Goal: Task Accomplishment & Management: Use online tool/utility

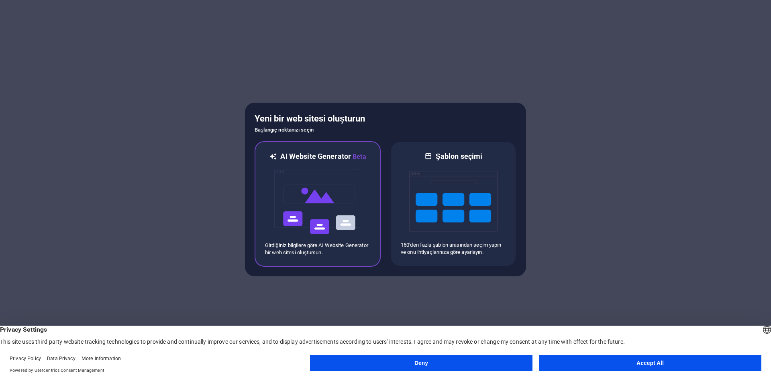
click at [291, 228] on img at bounding box center [317, 202] width 88 height 80
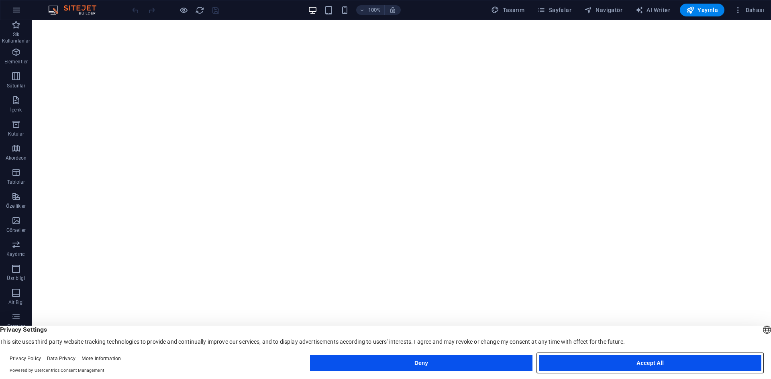
click at [626, 355] on button "Accept All" at bounding box center [650, 363] width 222 height 16
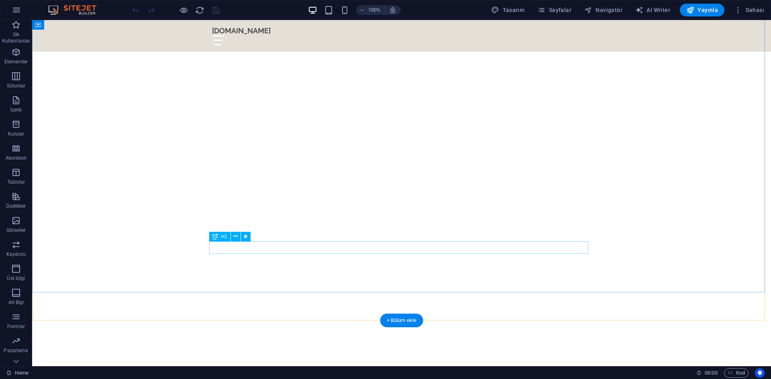
scroll to position [161, 0]
click at [704, 8] on span "Yayınla" at bounding box center [702, 10] width 32 height 8
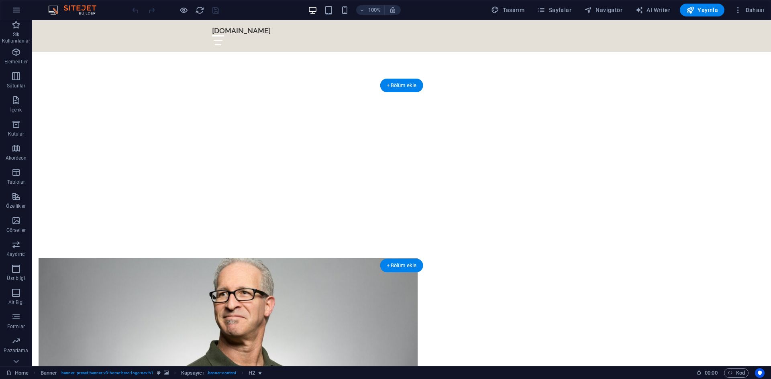
scroll to position [281, 0]
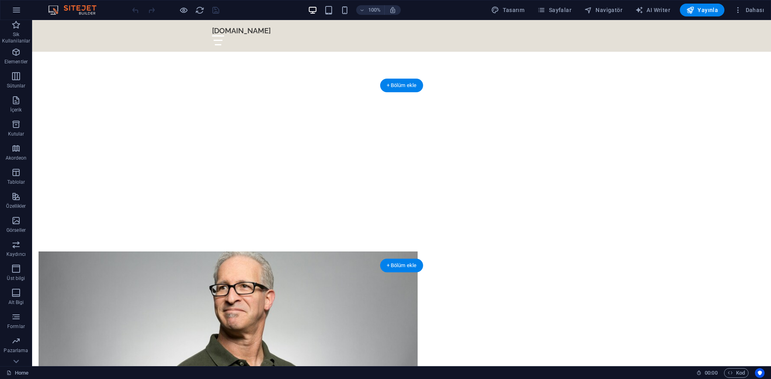
click at [282, 252] on figure at bounding box center [228, 310] width 379 height 116
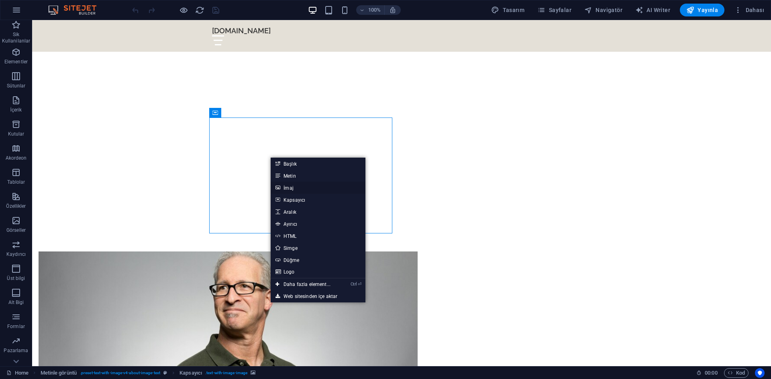
click at [289, 187] on link "İmaj" at bounding box center [318, 188] width 95 height 12
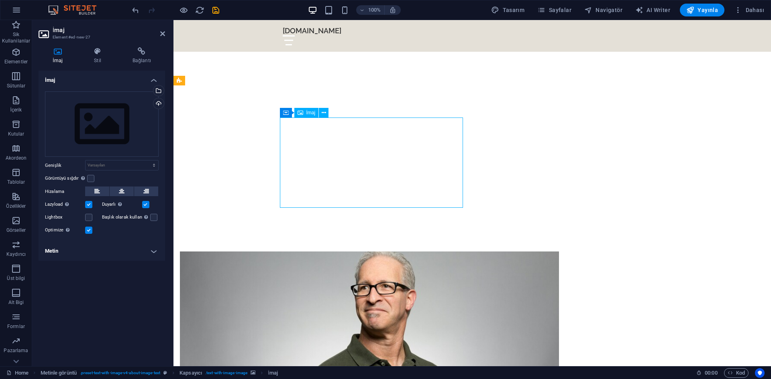
drag, startPoint x: 307, startPoint y: 160, endPoint x: 294, endPoint y: 197, distance: 39.0
click at [330, 252] on figure at bounding box center [369, 310] width 379 height 116
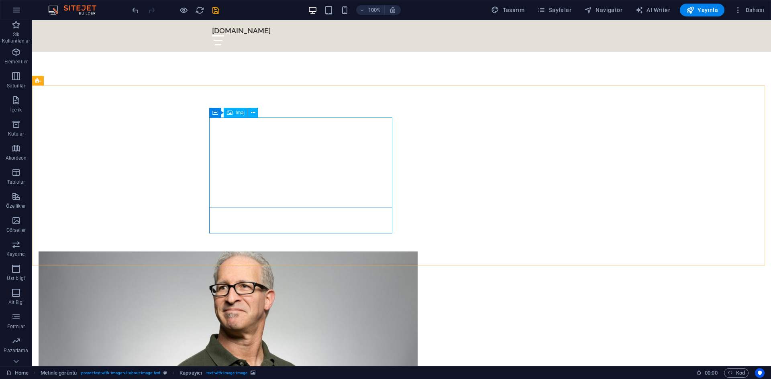
click at [233, 110] on div "İmaj" at bounding box center [236, 113] width 24 height 10
click at [260, 113] on icon at bounding box center [261, 113] width 6 height 8
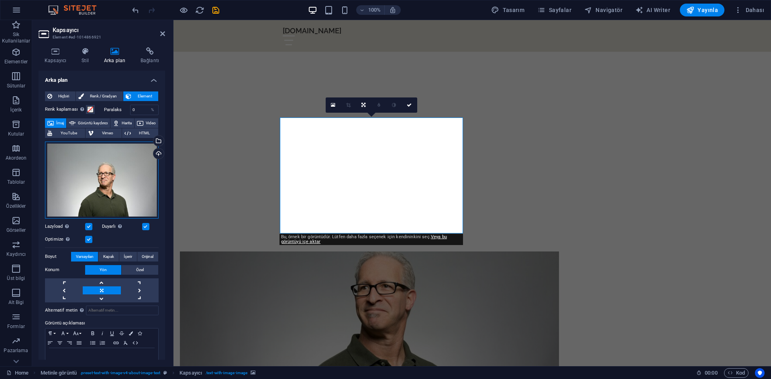
click at [105, 209] on div "Dosyaları buraya sürükleyin, dosyaları seçmek için tıklayın veya Dosyalardan ya…" at bounding box center [102, 180] width 114 height 77
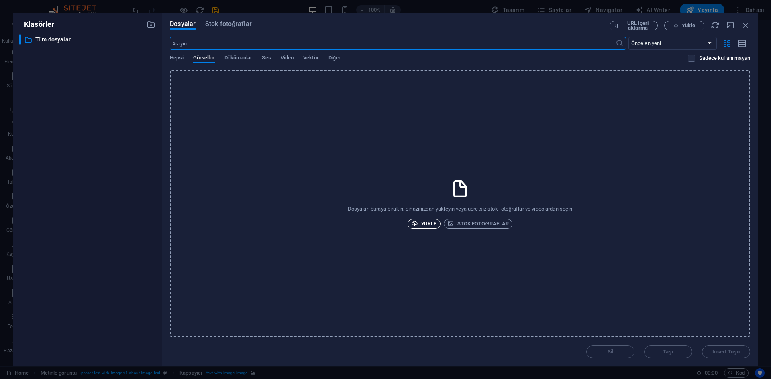
click at [410, 224] on button "Yükle" at bounding box center [423, 224] width 33 height 10
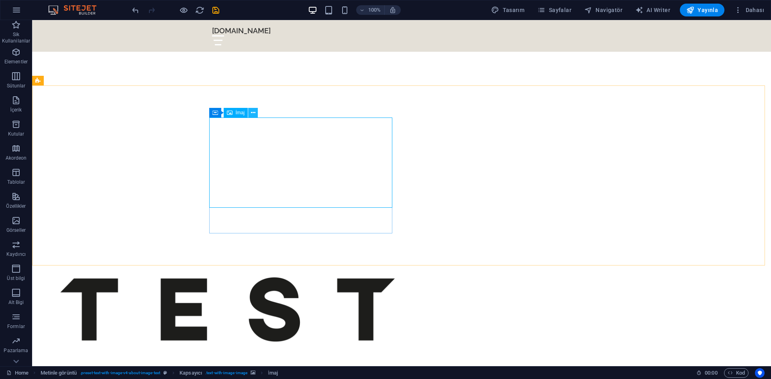
click at [250, 112] on button at bounding box center [253, 113] width 10 height 10
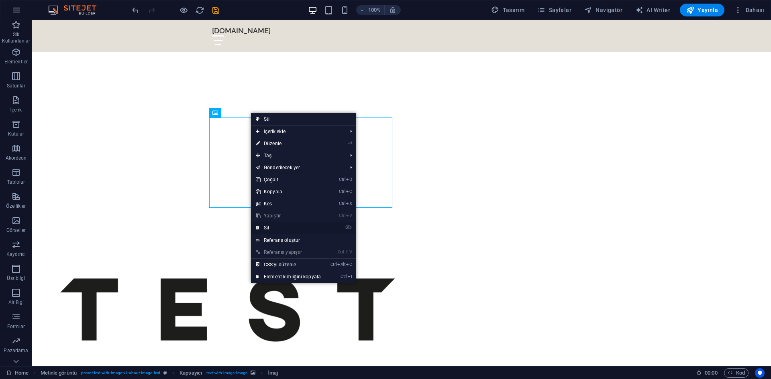
click at [275, 224] on link "⌦ Sil" at bounding box center [288, 228] width 75 height 12
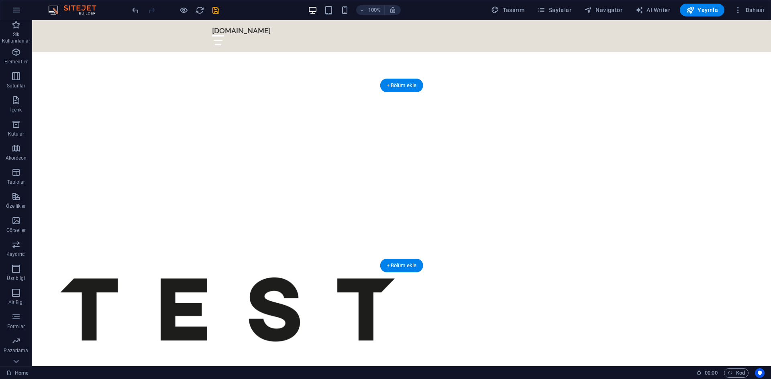
click at [282, 252] on figure at bounding box center [228, 310] width 379 height 116
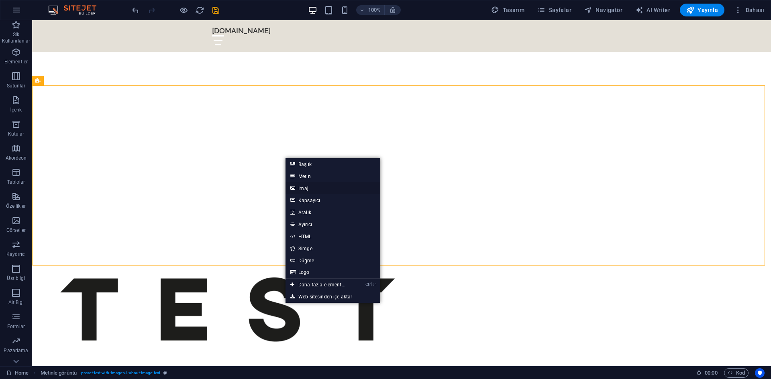
drag, startPoint x: 305, startPoint y: 187, endPoint x: 132, endPoint y: 167, distance: 174.2
click at [305, 187] on link "İmaj" at bounding box center [332, 188] width 95 height 12
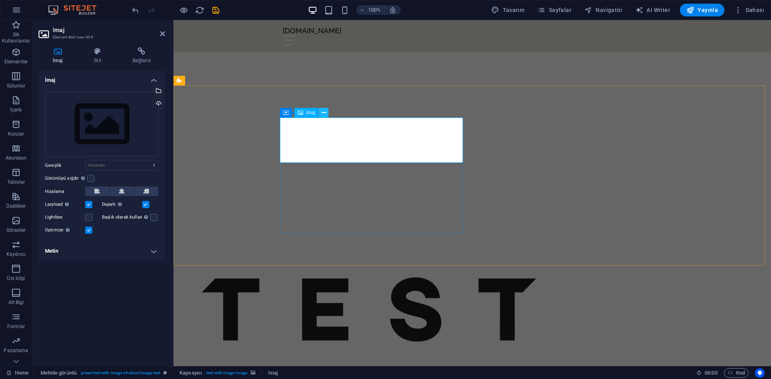
click at [324, 113] on icon at bounding box center [324, 113] width 4 height 8
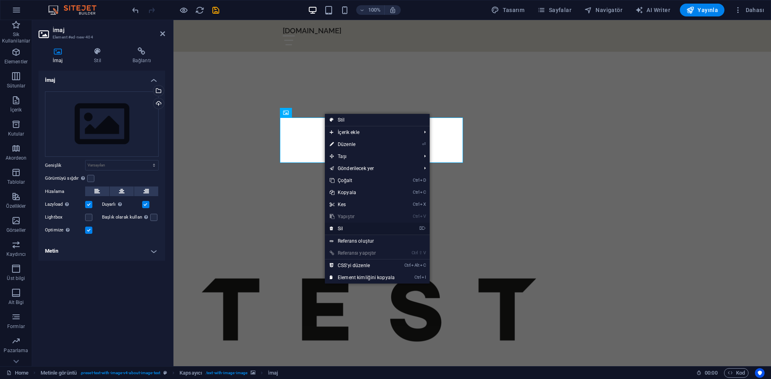
click at [342, 228] on link "⌦ Sil" at bounding box center [362, 229] width 75 height 12
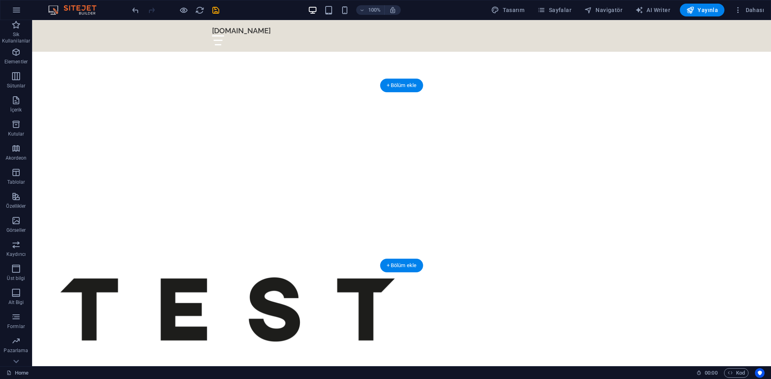
click at [310, 252] on figure at bounding box center [228, 310] width 379 height 116
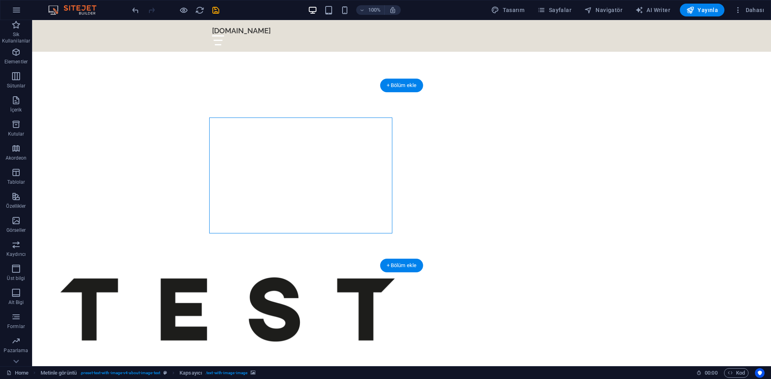
click at [255, 252] on figure at bounding box center [228, 310] width 379 height 116
click at [257, 252] on figure at bounding box center [228, 310] width 379 height 116
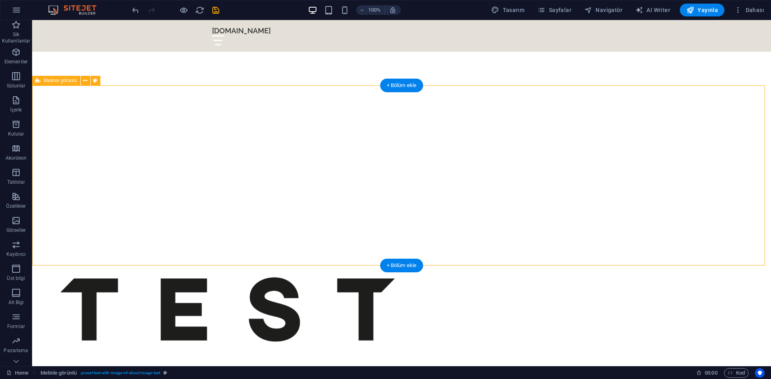
click at [264, 252] on figure at bounding box center [228, 310] width 379 height 116
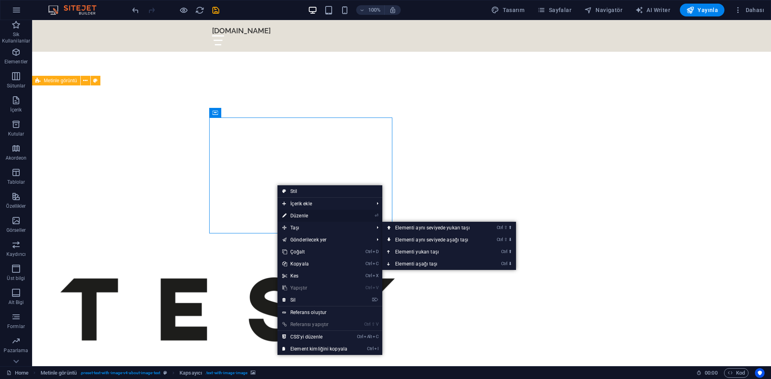
click at [303, 215] on link "⏎ Düzenle" at bounding box center [314, 216] width 75 height 12
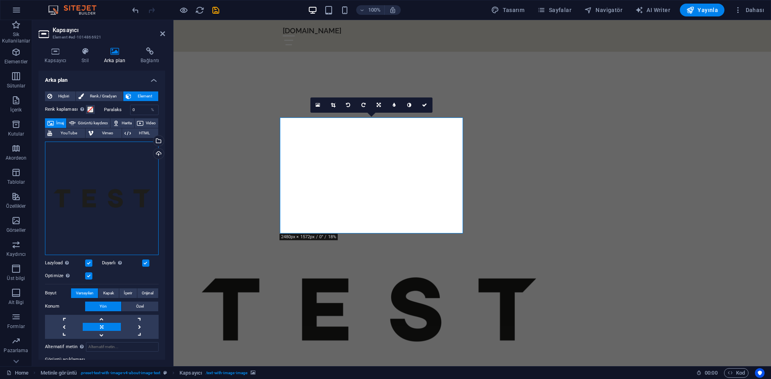
click at [116, 193] on div "Dosyaları buraya sürükleyin, dosyaları seçmek için tıklayın veya Dosyalardan ya…" at bounding box center [102, 199] width 114 height 114
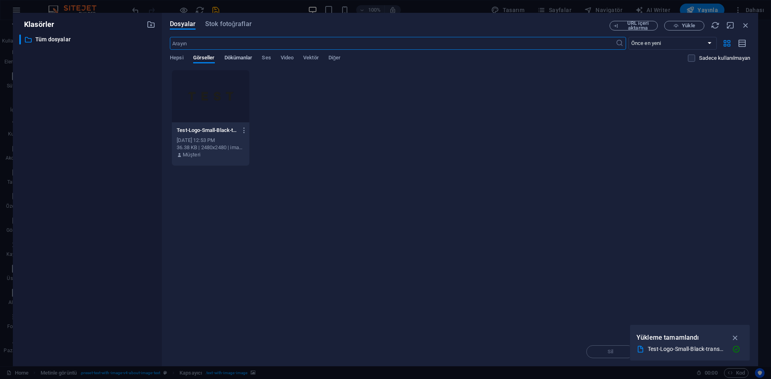
click at [246, 56] on span "Dökümanlar" at bounding box center [238, 58] width 28 height 11
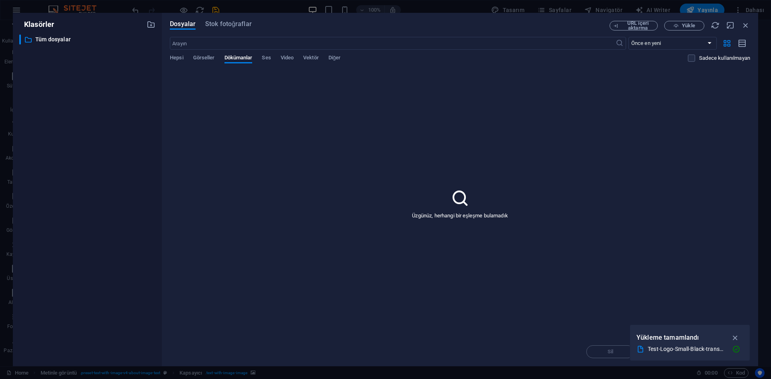
click at [273, 57] on div "Hepsi Görseller Dökümanlar Ses Video Vektör Diğer" at bounding box center [429, 62] width 518 height 15
click at [269, 57] on span "Ses" at bounding box center [266, 58] width 9 height 11
click at [223, 58] on div "Hepsi Görseller Dökümanlar Ses Video Vektör Diğer" at bounding box center [429, 62] width 518 height 15
click at [211, 57] on span "Görseller" at bounding box center [204, 58] width 22 height 11
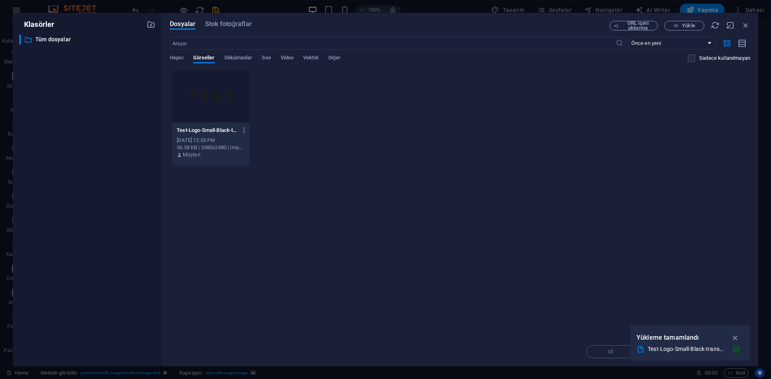
click at [349, 120] on div "Test-Logo-Small-Black-transparent-1-canh5bn9UOwSuuZGlMCazw.png Test-Logo-Small-…" at bounding box center [460, 118] width 580 height 96
click at [751, 25] on div "Dosyalar Stok fotoğraflar URL içeri aktarma Yükle ​ Önce en yeni Önce en eski A…" at bounding box center [460, 190] width 596 height 354
click at [746, 23] on icon "button" at bounding box center [745, 25] width 9 height 9
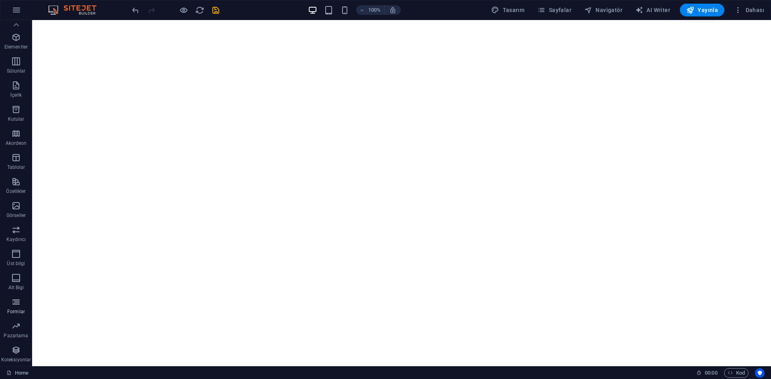
scroll to position [0, 0]
click at [11, 8] on button "button" at bounding box center [16, 9] width 19 height 19
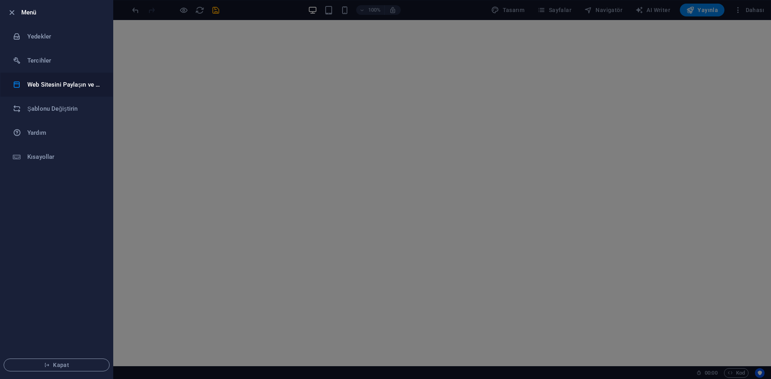
click at [61, 84] on h6 "Web Sitesini Paylaşın ve Kopyalayın" at bounding box center [64, 85] width 74 height 10
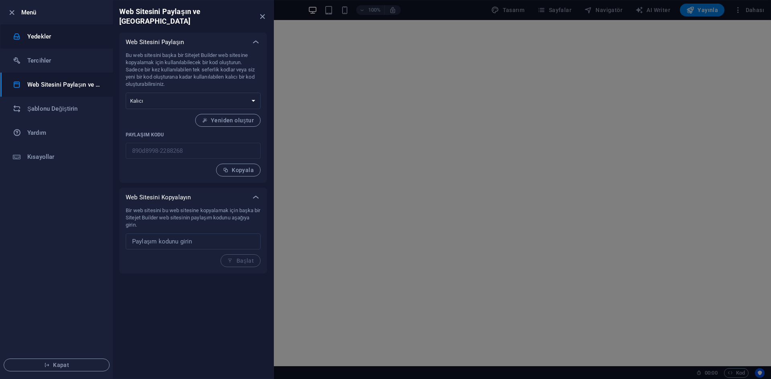
click at [75, 38] on h6 "Yedekler" at bounding box center [64, 37] width 74 height 10
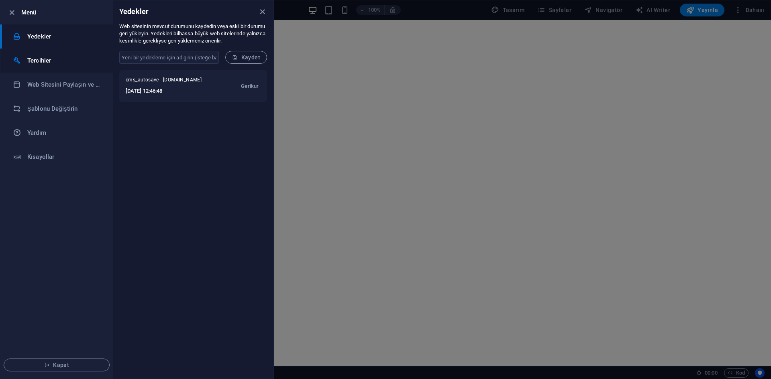
click at [60, 59] on h6 "Tercihler" at bounding box center [64, 61] width 74 height 10
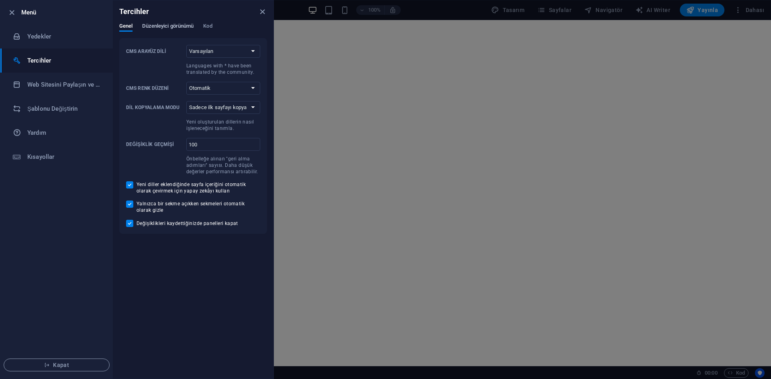
click at [193, 28] on span "Düzenleyici görünümü" at bounding box center [167, 26] width 51 height 11
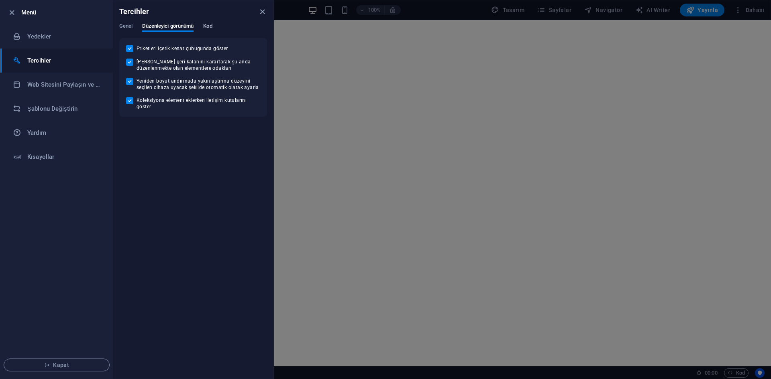
click at [210, 26] on span "Kod" at bounding box center [207, 26] width 9 height 11
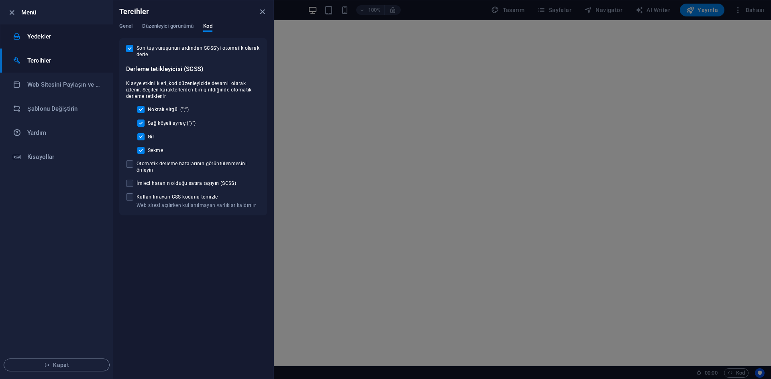
click at [43, 31] on li "Yedekler" at bounding box center [56, 36] width 112 height 24
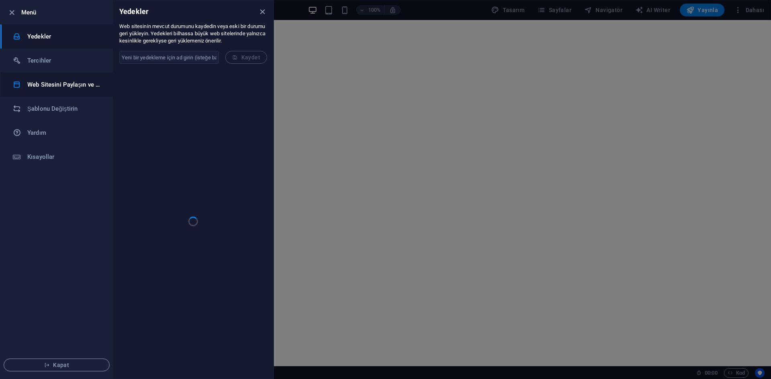
click at [32, 82] on h6 "Web Sitesini Paylaşın ve Kopyalayın" at bounding box center [64, 85] width 74 height 10
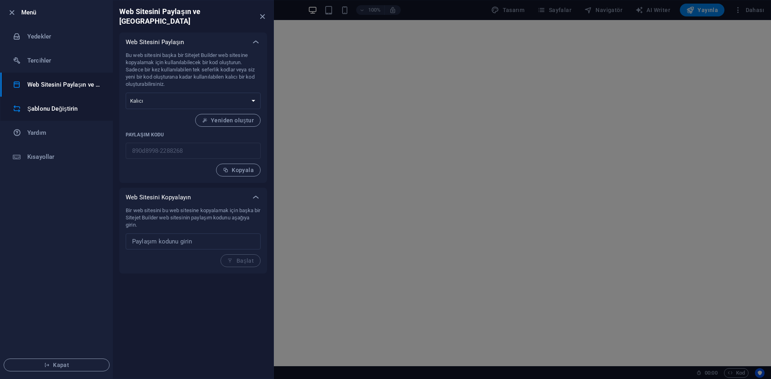
click at [32, 100] on li "Şablonu Değiştirin" at bounding box center [56, 109] width 112 height 24
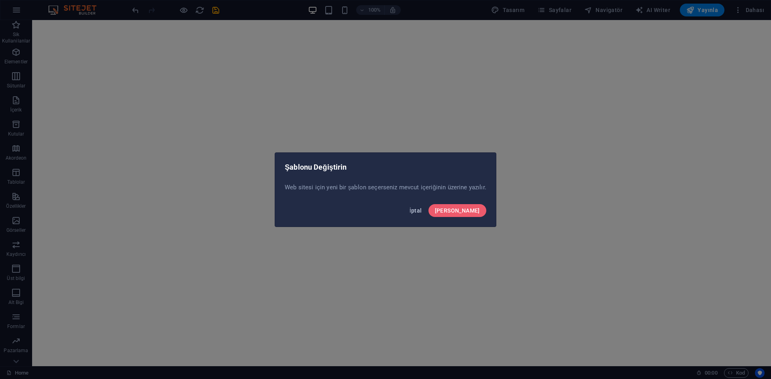
click at [422, 209] on span "İptal" at bounding box center [415, 211] width 12 height 6
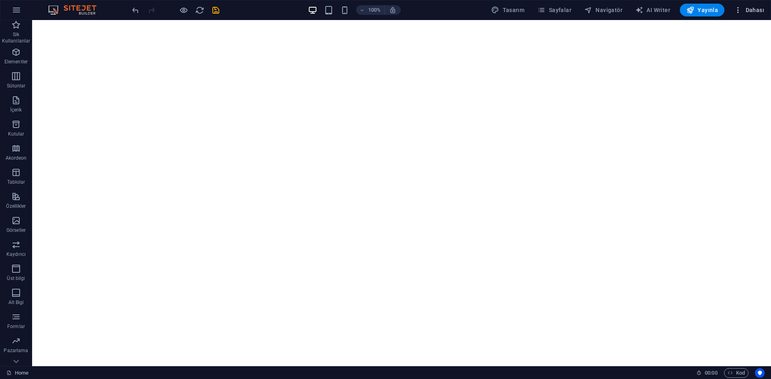
click at [758, 12] on span "Dahası" at bounding box center [749, 10] width 30 height 8
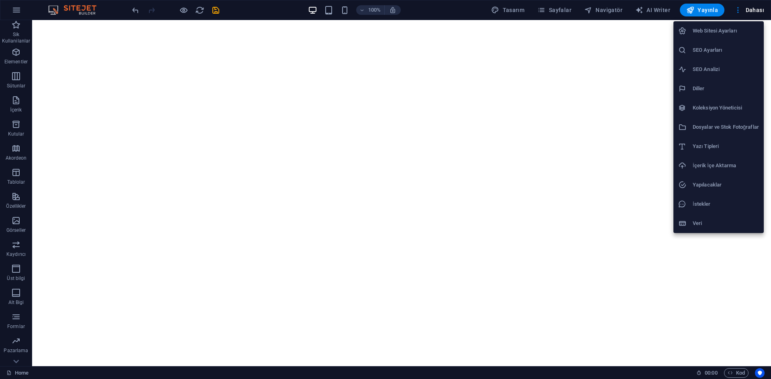
click at [705, 33] on h6 "Web Sitesi Ayarları" at bounding box center [725, 31] width 66 height 10
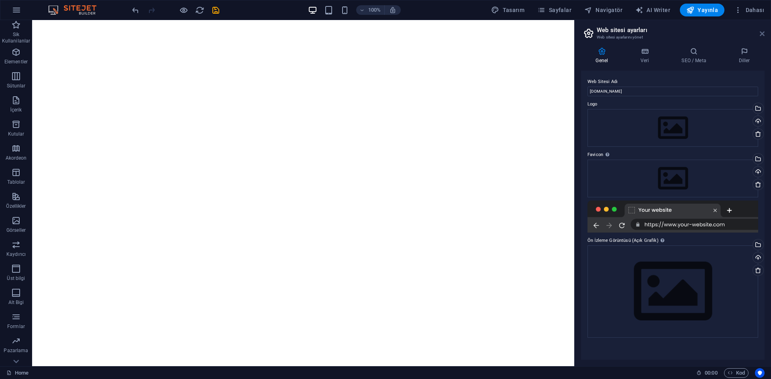
click at [762, 33] on icon at bounding box center [762, 34] width 5 height 6
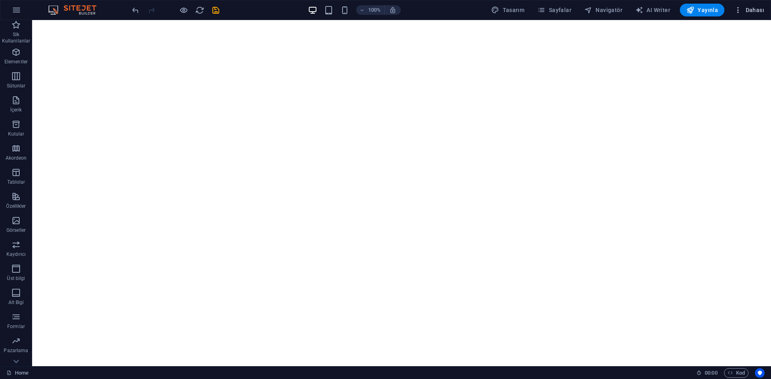
click at [755, 9] on span "Dahası" at bounding box center [749, 10] width 30 height 8
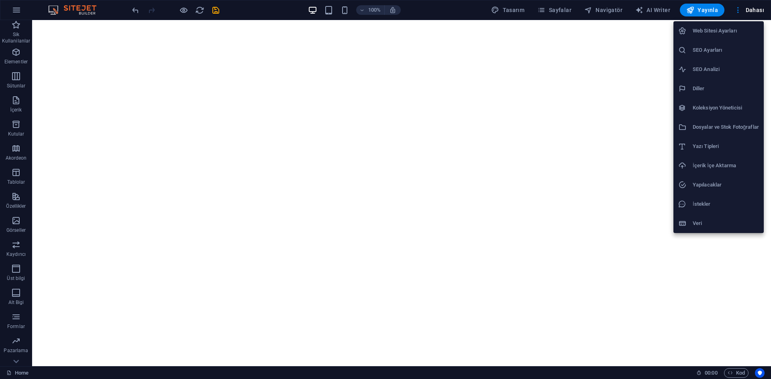
click at [414, 202] on div at bounding box center [385, 189] width 771 height 379
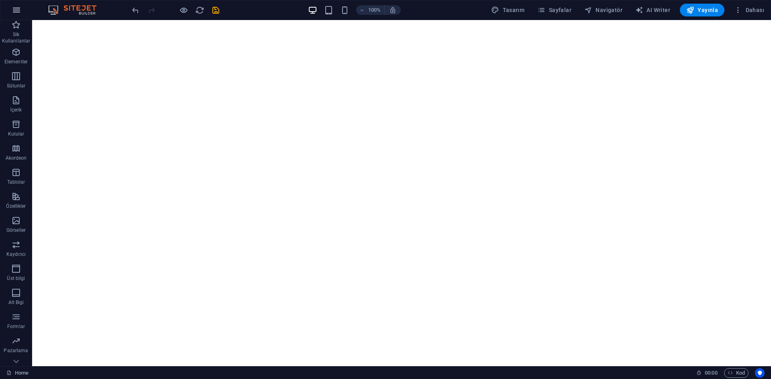
click at [10, 14] on button "button" at bounding box center [16, 9] width 19 height 19
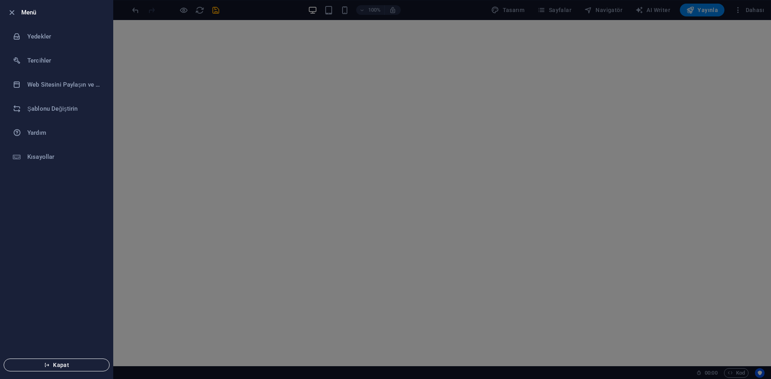
click at [68, 368] on span "Kapat" at bounding box center [56, 365] width 92 height 6
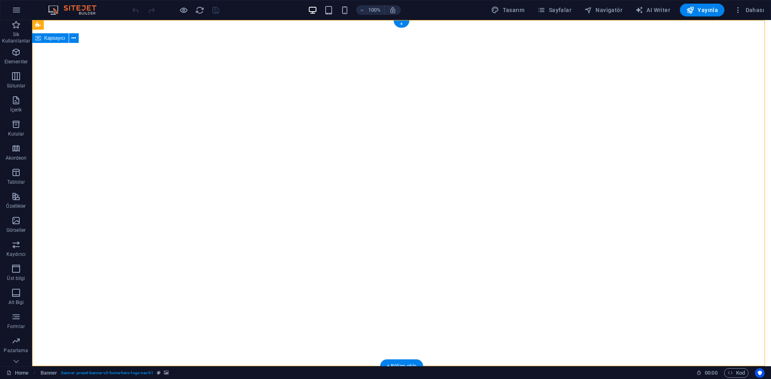
drag, startPoint x: 615, startPoint y: 159, endPoint x: 505, endPoint y: 167, distance: 110.7
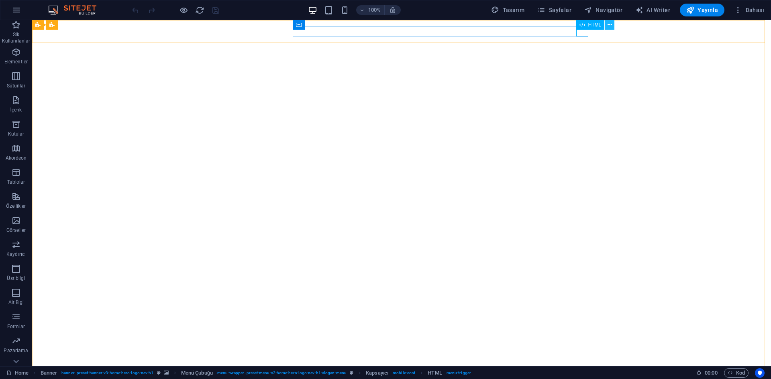
click at [609, 25] on icon at bounding box center [609, 25] width 4 height 8
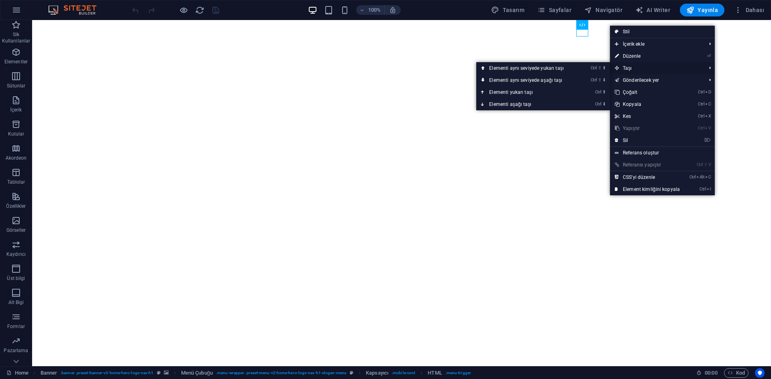
click at [630, 69] on span "Taşı" at bounding box center [656, 68] width 93 height 12
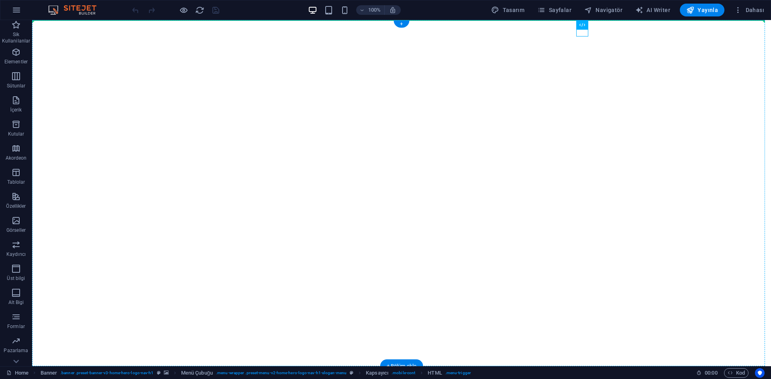
drag, startPoint x: 610, startPoint y: 43, endPoint x: 608, endPoint y: 37, distance: 6.3
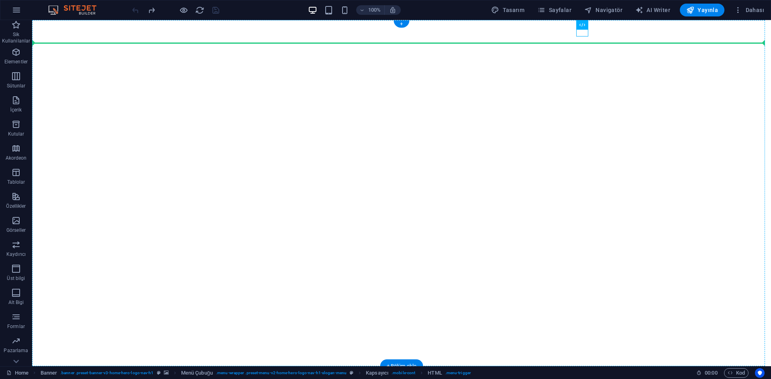
drag, startPoint x: 580, startPoint y: 32, endPoint x: 649, endPoint y: 34, distance: 69.1
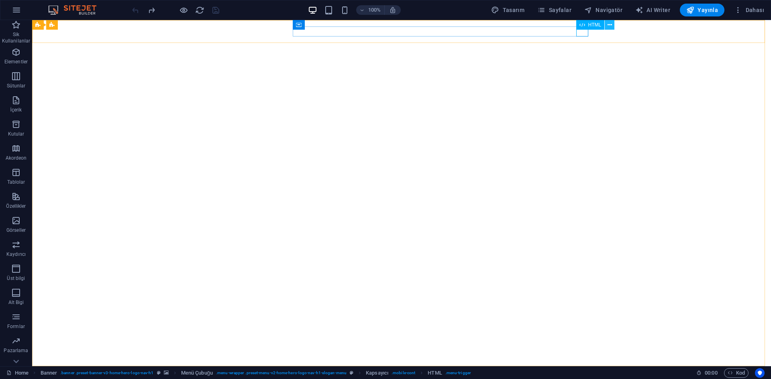
click at [613, 23] on button at bounding box center [610, 25] width 10 height 10
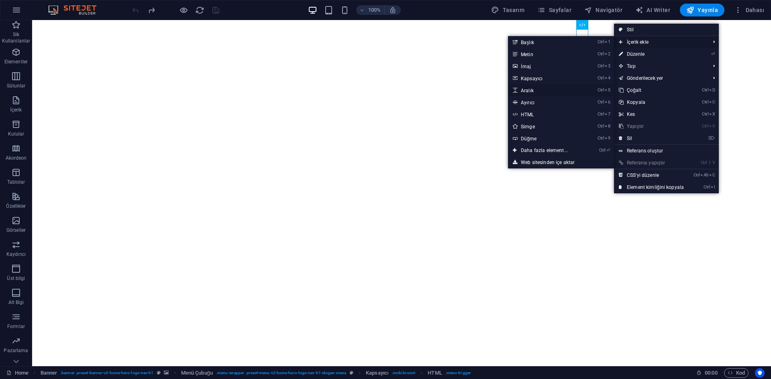
click at [536, 86] on link "Ctrl 5 Aralık" at bounding box center [546, 90] width 76 height 12
select select "px"
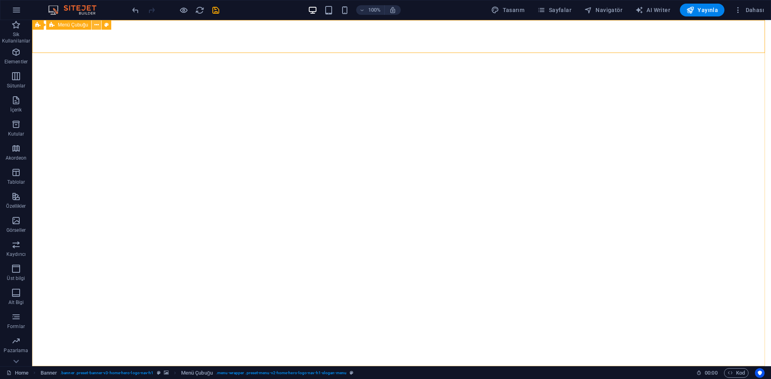
click at [98, 25] on icon at bounding box center [96, 25] width 4 height 8
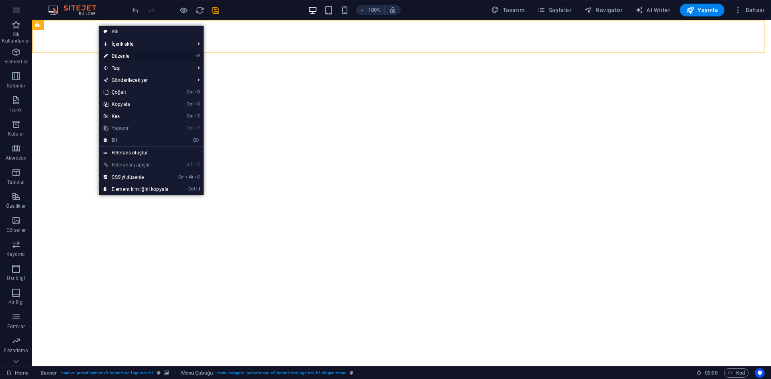
click at [112, 56] on link "⏎ Düzenle" at bounding box center [136, 56] width 75 height 12
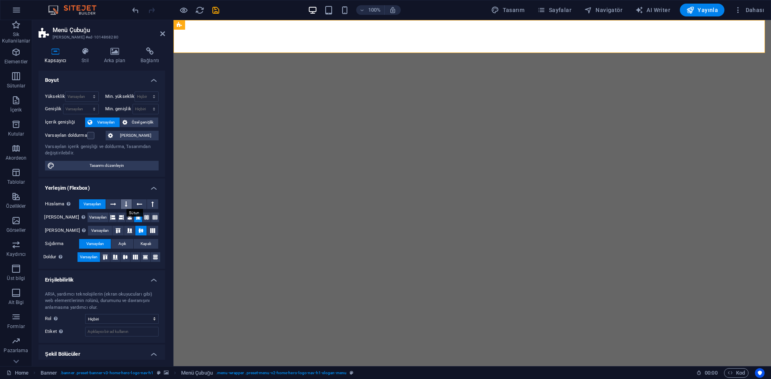
click at [125, 205] on icon at bounding box center [126, 205] width 2 height 10
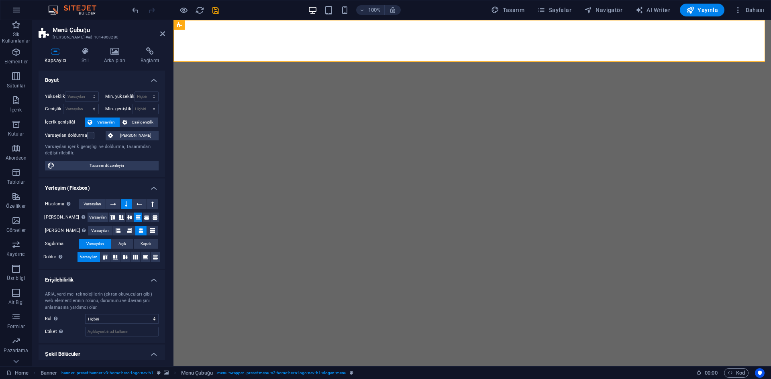
click at [125, 205] on icon at bounding box center [126, 205] width 2 height 10
click at [116, 205] on icon at bounding box center [113, 205] width 6 height 10
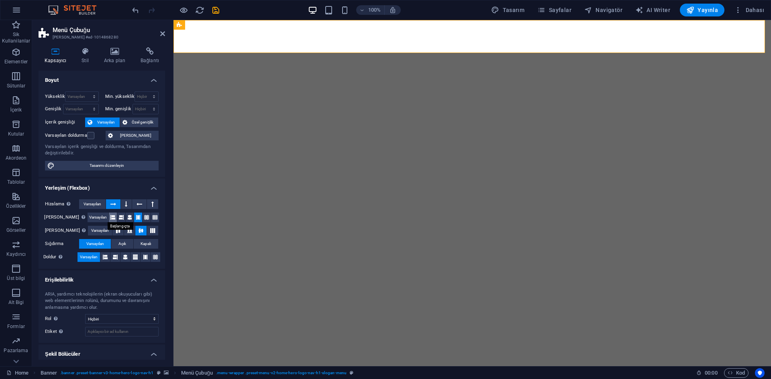
click at [110, 218] on button at bounding box center [113, 218] width 8 height 10
click at [127, 218] on icon at bounding box center [129, 218] width 5 height 10
click at [131, 135] on span "Özel aralık" at bounding box center [135, 136] width 41 height 10
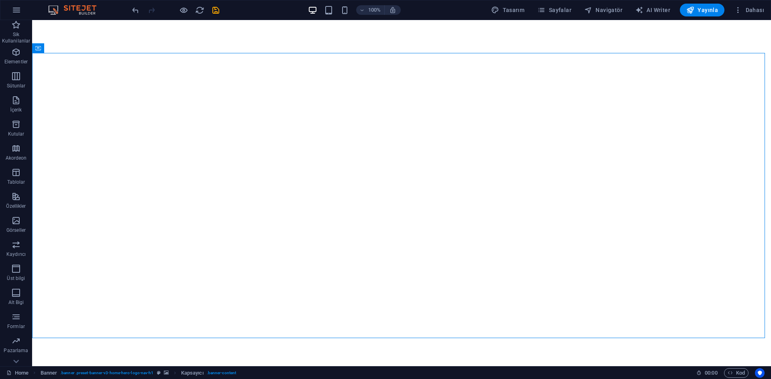
click at [747, 2] on div "100% Tasarım Sayfalar Navigatör AI Writer Yayınla Dahası" at bounding box center [385, 9] width 770 height 19
click at [745, 6] on button "Dahası" at bounding box center [749, 10] width 37 height 13
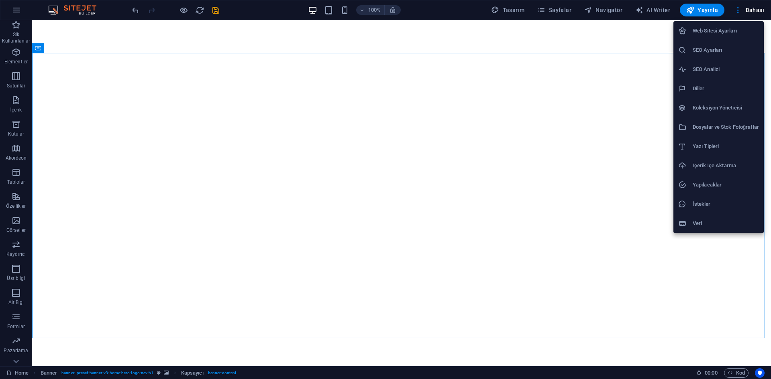
click at [249, 204] on div at bounding box center [385, 189] width 771 height 379
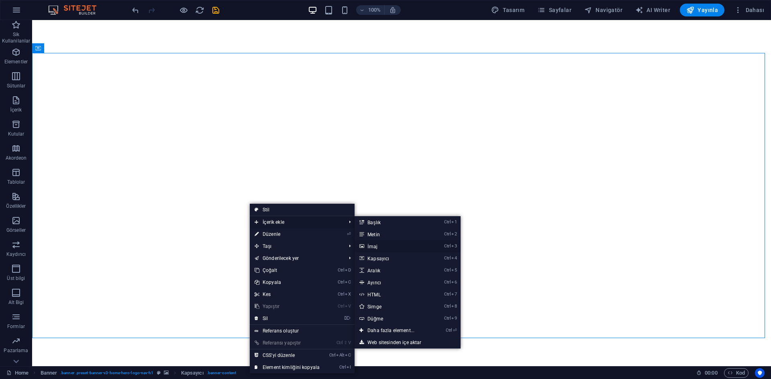
click at [417, 245] on link "Ctrl 3 İmaj" at bounding box center [392, 246] width 76 height 12
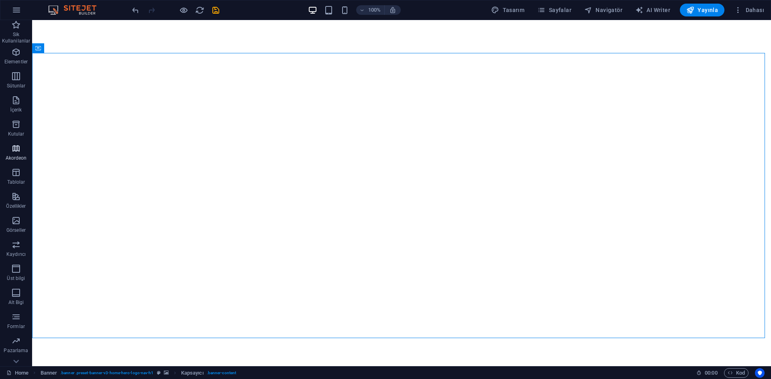
click at [18, 157] on p "Akordeon" at bounding box center [16, 158] width 21 height 6
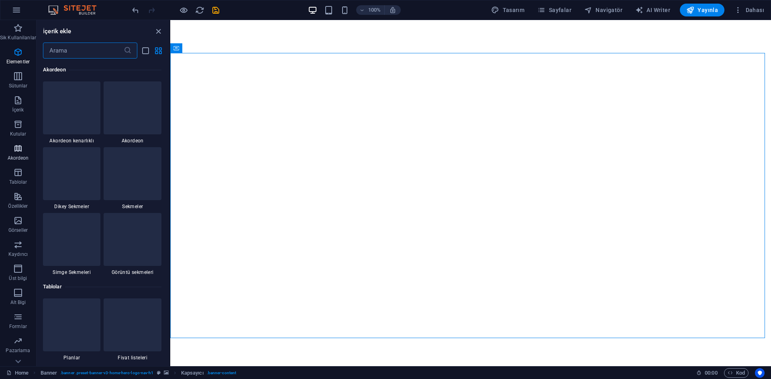
scroll to position [2563, 0]
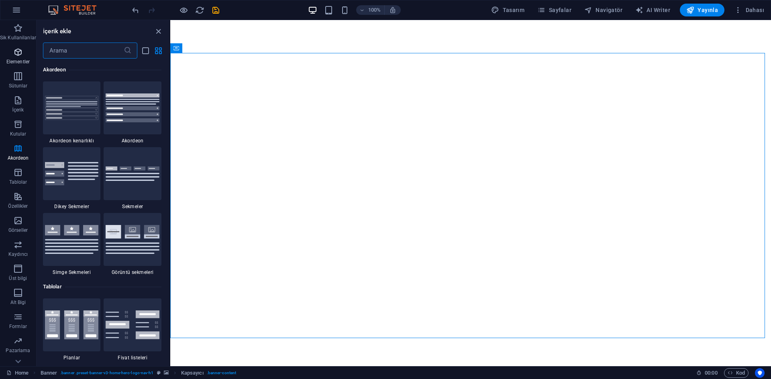
click at [14, 56] on icon "button" at bounding box center [18, 52] width 10 height 10
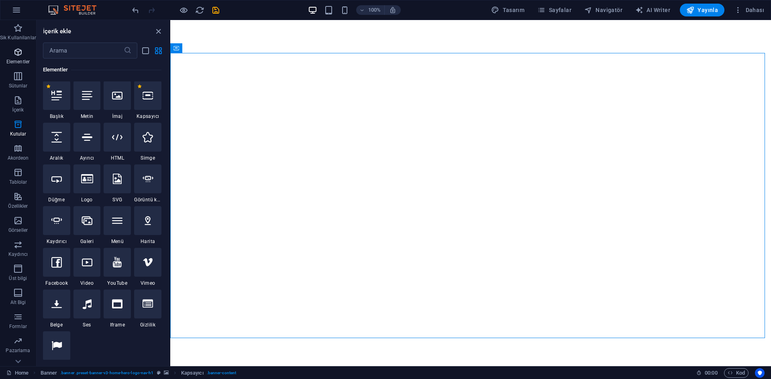
scroll to position [86, 0]
click at [13, 82] on span "Sütunlar" at bounding box center [18, 80] width 36 height 19
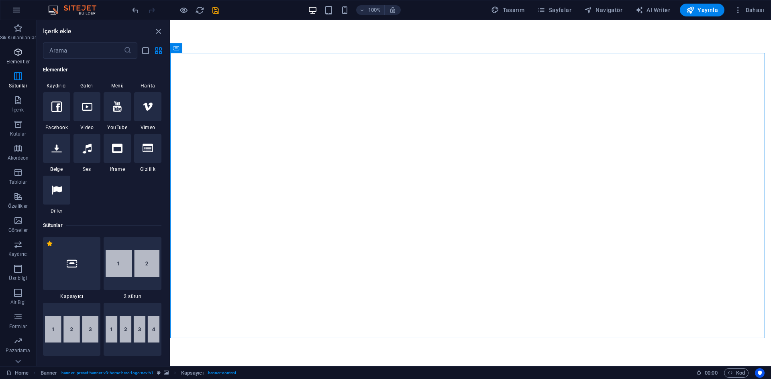
scroll to position [397, 0]
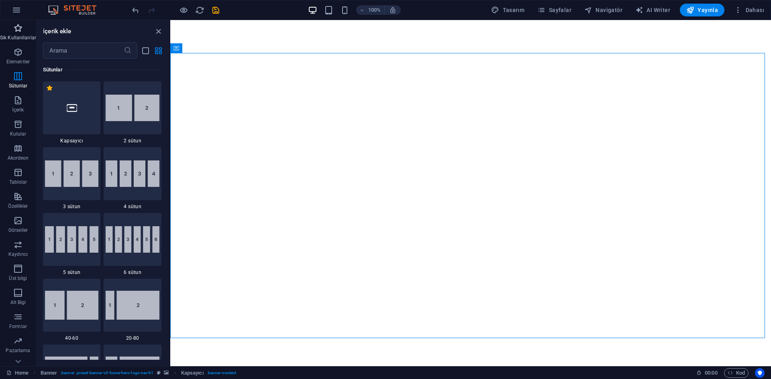
click at [16, 41] on p "Sik Kullanilanlar" at bounding box center [18, 38] width 36 height 6
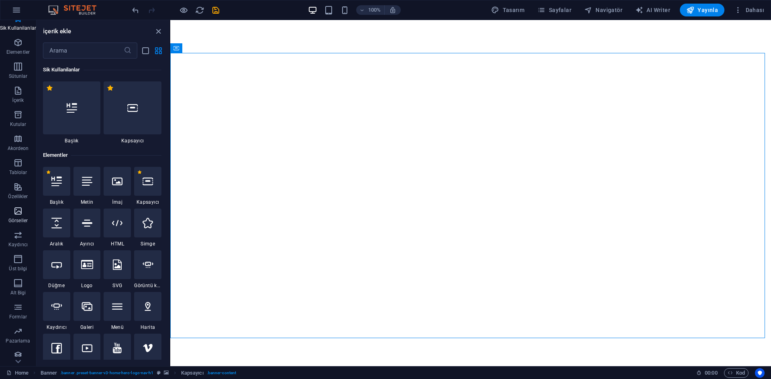
scroll to position [15, 0]
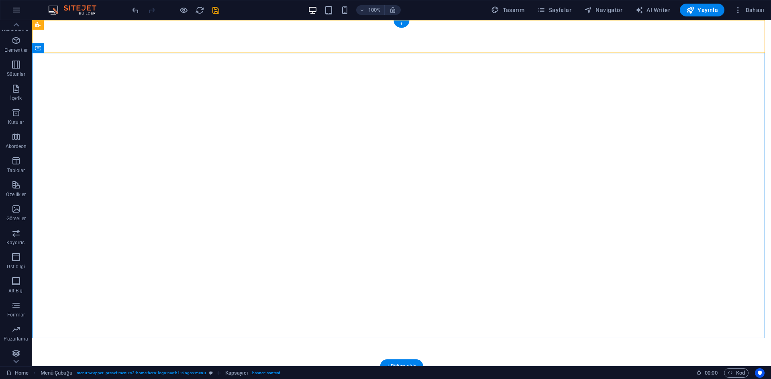
select select "vh"
select select "header"
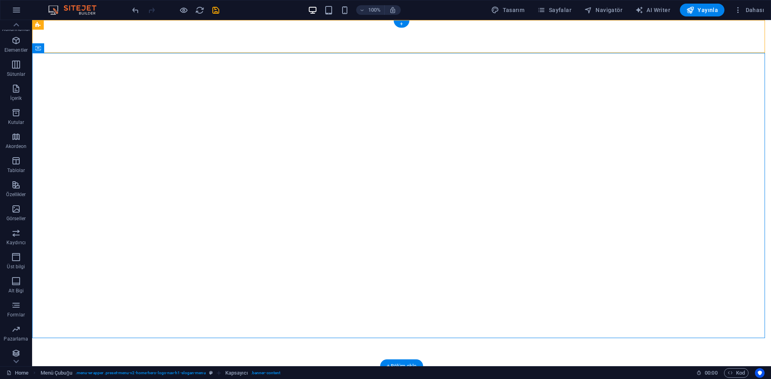
select select "ms"
select select "s"
select select "progressive"
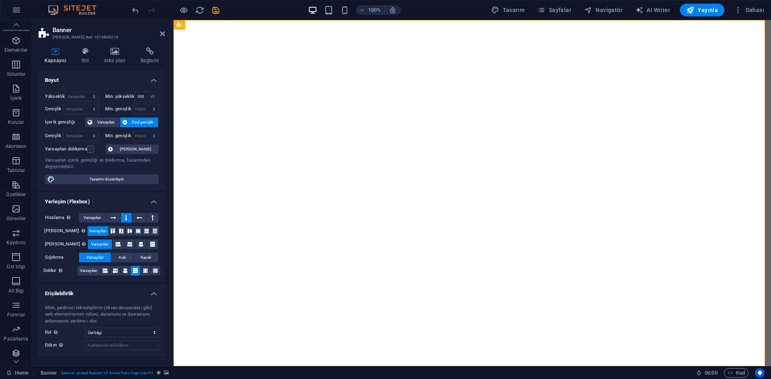
scroll to position [35, 0]
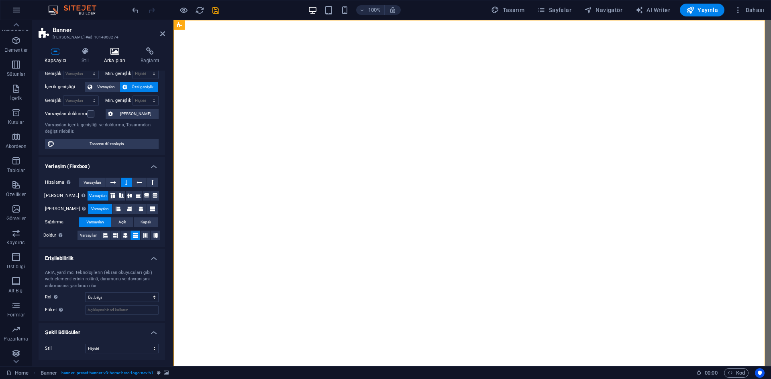
click at [117, 55] on h4 "Arka plan" at bounding box center [116, 55] width 37 height 17
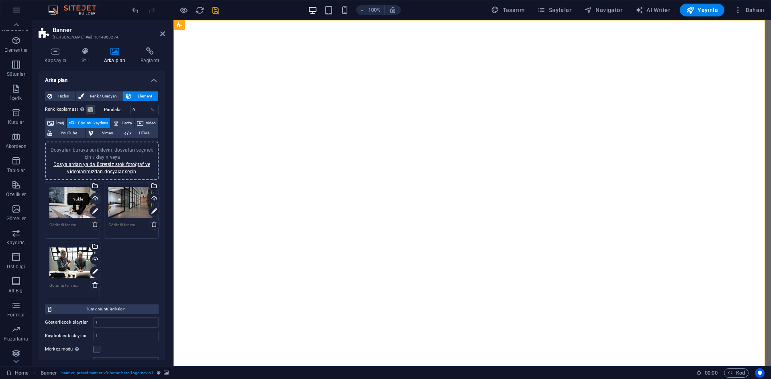
click at [92, 200] on div "Yükle" at bounding box center [95, 199] width 12 height 12
click at [154, 200] on div "Yükle" at bounding box center [153, 199] width 12 height 12
click at [92, 260] on div "Yükle" at bounding box center [95, 260] width 12 height 12
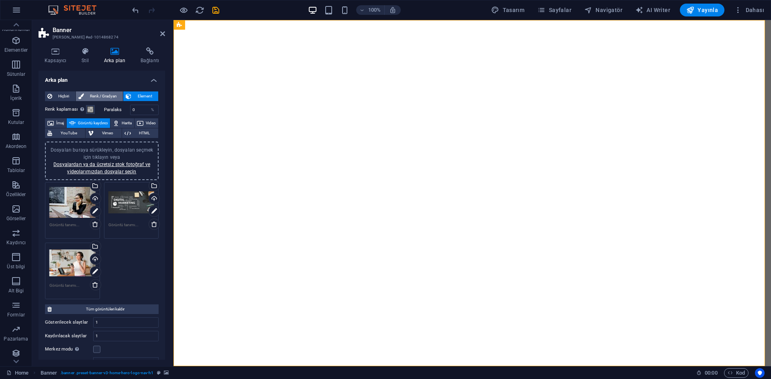
click at [91, 98] on span "Renk / Gradyan" at bounding box center [103, 97] width 35 height 10
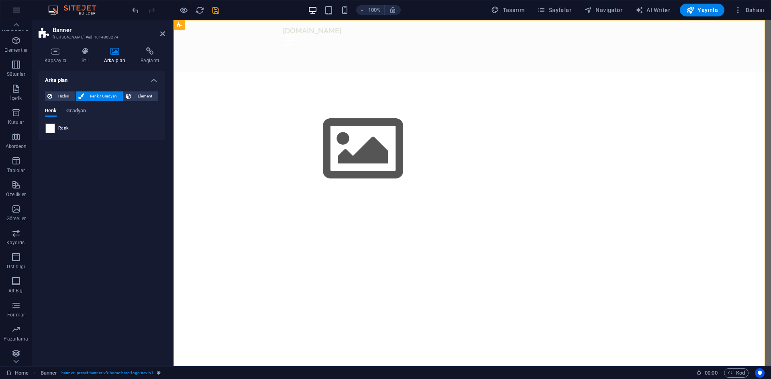
click at [73, 128] on div "Renk" at bounding box center [101, 129] width 113 height 10
click at [56, 128] on div "Renk" at bounding box center [101, 129] width 113 height 10
click at [73, 114] on span "Gradyan" at bounding box center [76, 111] width 20 height 11
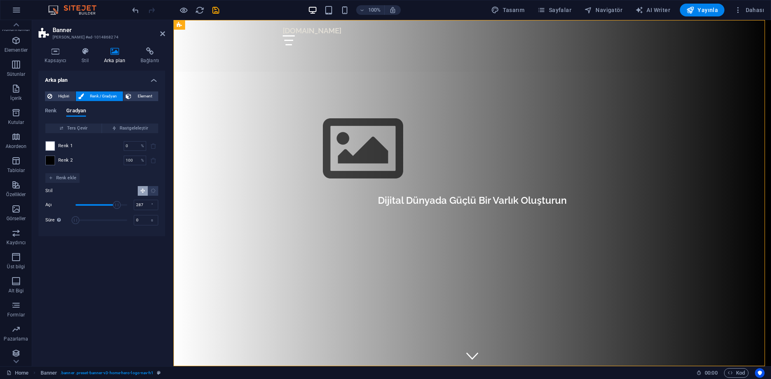
drag, startPoint x: 87, startPoint y: 206, endPoint x: 117, endPoint y: 206, distance: 30.1
click at [117, 206] on span "Açı" at bounding box center [117, 205] width 8 height 8
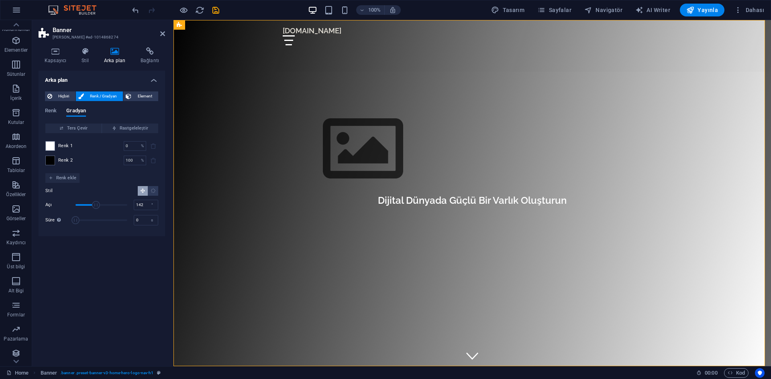
drag, startPoint x: 111, startPoint y: 205, endPoint x: 96, endPoint y: 205, distance: 15.3
click at [96, 205] on span "Açı" at bounding box center [101, 205] width 52 height 12
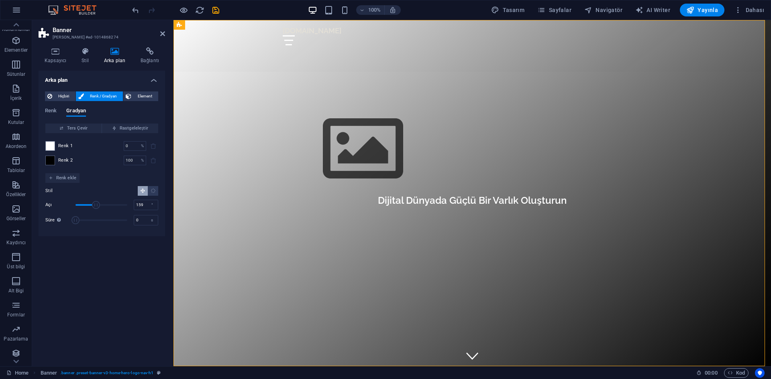
click at [98, 205] on span "Açı" at bounding box center [96, 205] width 8 height 8
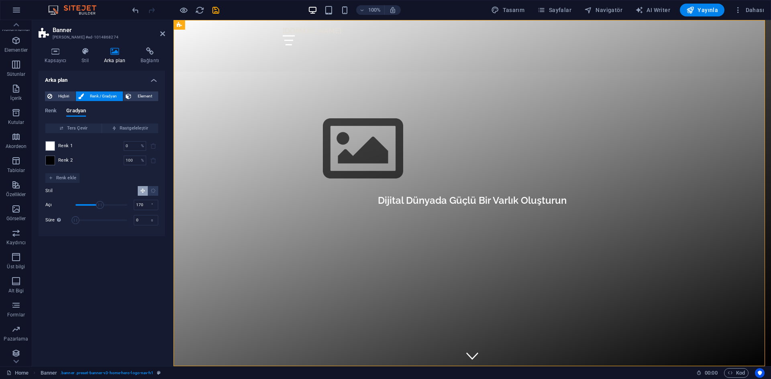
click at [100, 205] on span "Açı" at bounding box center [100, 205] width 8 height 8
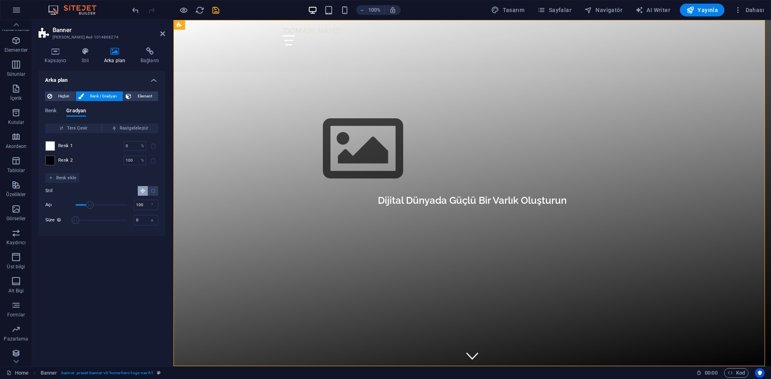
type input "103"
drag, startPoint x: 95, startPoint y: 206, endPoint x: 90, endPoint y: 206, distance: 4.4
click at [90, 206] on span "Açı" at bounding box center [101, 205] width 52 height 12
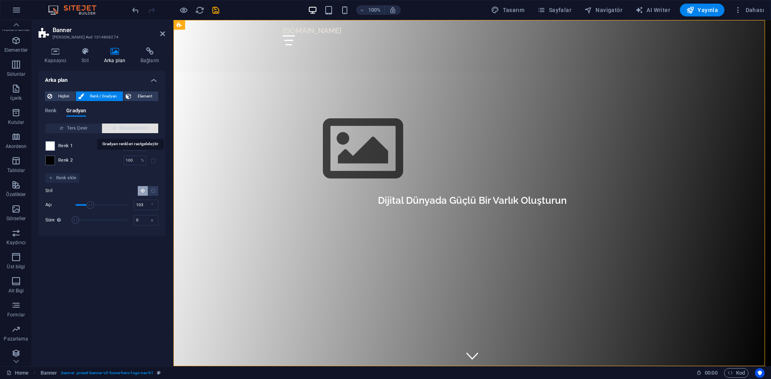
click at [123, 131] on span "Rastgeleleştir" at bounding box center [130, 129] width 50 height 10
type input "47"
type input "222"
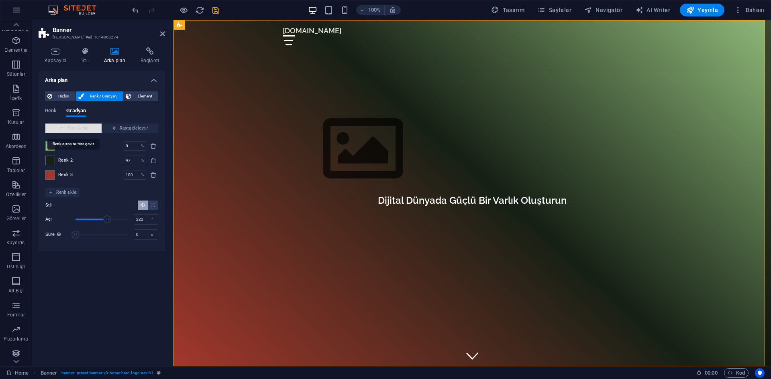
click at [90, 130] on span "Ters Çevir" at bounding box center [74, 129] width 50 height 10
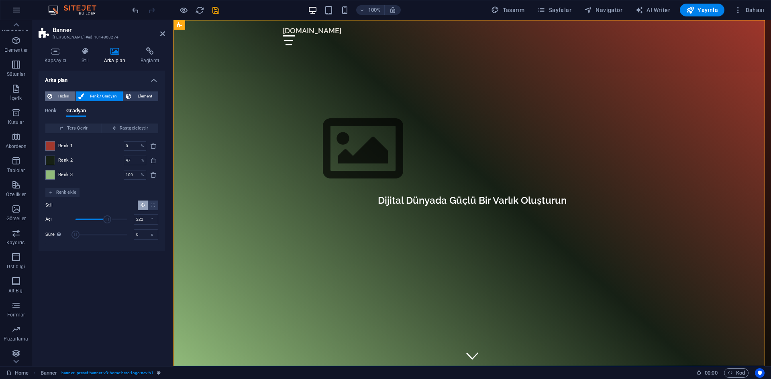
click at [68, 99] on span "Hiçbiri" at bounding box center [64, 97] width 18 height 10
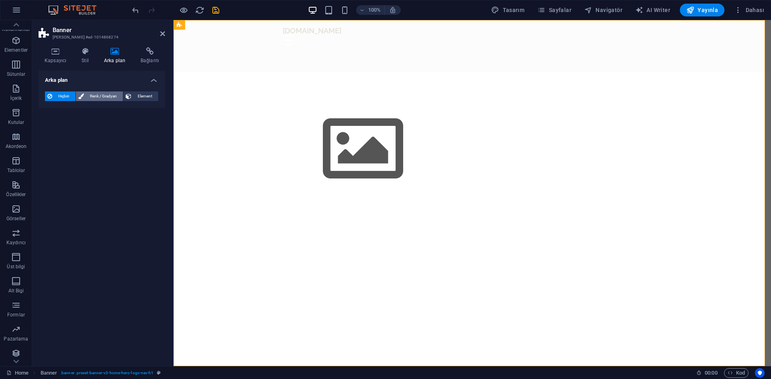
click at [93, 99] on span "Renk / Gradyan" at bounding box center [103, 97] width 35 height 10
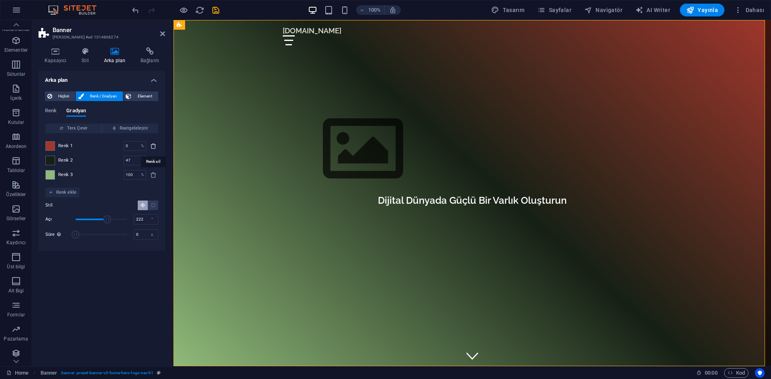
click at [157, 149] on span "delete" at bounding box center [154, 146] width 10 height 6
type input "47"
type input "100"
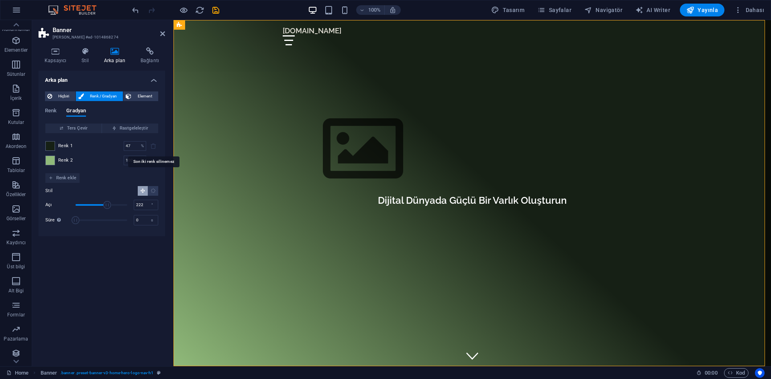
click at [151, 147] on span at bounding box center [154, 146] width 10 height 10
click at [47, 146] on span at bounding box center [50, 146] width 9 height 9
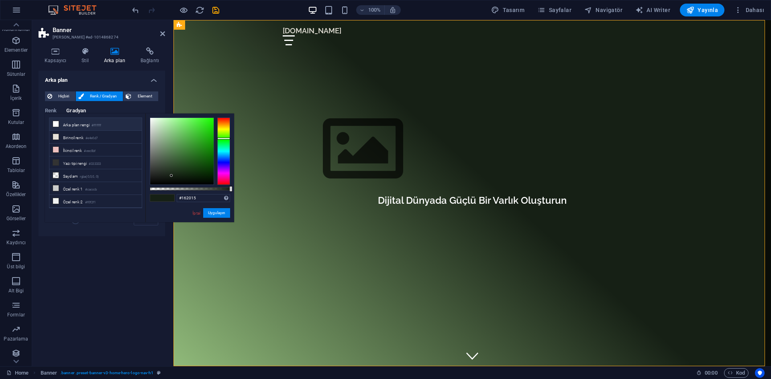
click at [56, 125] on icon at bounding box center [56, 124] width 6 height 6
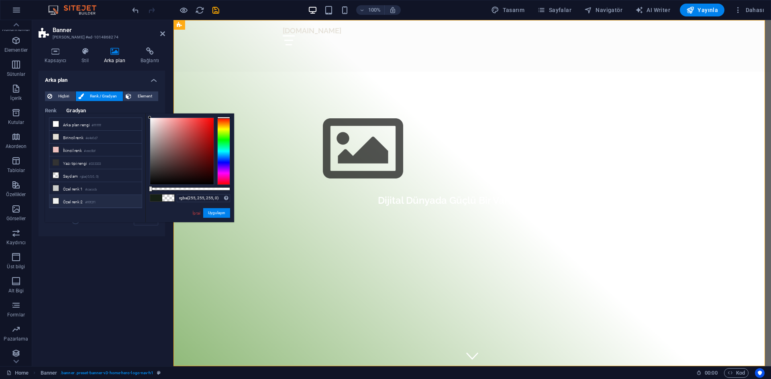
drag, startPoint x: 225, startPoint y: 187, endPoint x: 127, endPoint y: 193, distance: 98.6
click at [127, 193] on div "less Arka plan rengi #ffffff Birincil renk #e4e0d7 İkincil renk #eec0bf Yazı ti…" at bounding box center [139, 168] width 189 height 109
click at [55, 173] on icon at bounding box center [56, 176] width 6 height 6
click at [94, 260] on div "Arka plan Hiçbiri Renk / Gradyan Element Arka planı tam genişliğe genişlet Renk…" at bounding box center [102, 215] width 126 height 289
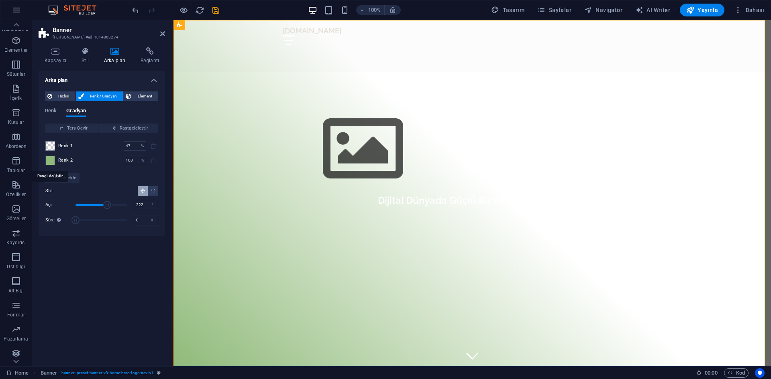
click at [51, 161] on span at bounding box center [50, 160] width 9 height 9
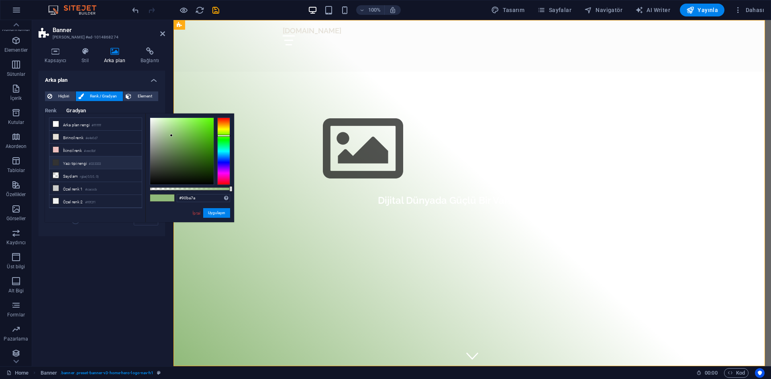
click at [82, 161] on li "Yazı tipi rengi #333333" at bounding box center [95, 163] width 92 height 13
type input "#333333"
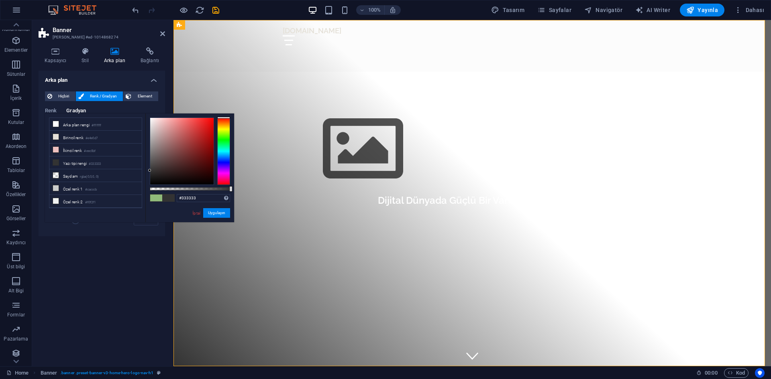
click at [102, 251] on div "Arka plan Hiçbiri Renk / Gradyan Element Arka planı tam genişliğe genişlet Renk…" at bounding box center [102, 215] width 126 height 289
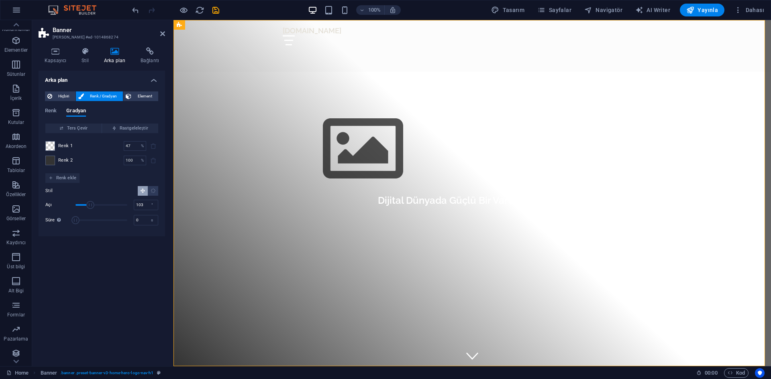
drag, startPoint x: 106, startPoint y: 203, endPoint x: 90, endPoint y: 204, distance: 15.3
click at [90, 204] on span "Açı" at bounding box center [90, 205] width 8 height 8
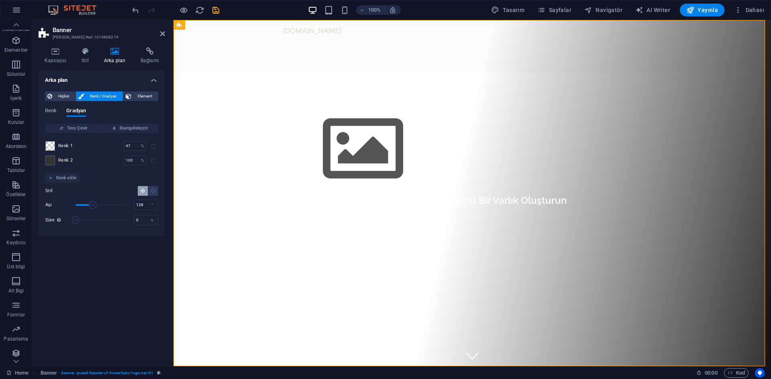
click at [94, 204] on span "Açı" at bounding box center [93, 205] width 8 height 8
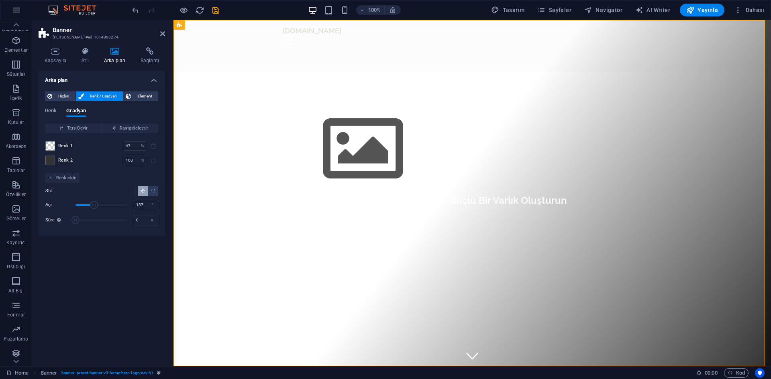
click at [95, 204] on span "Açı" at bounding box center [94, 205] width 8 height 8
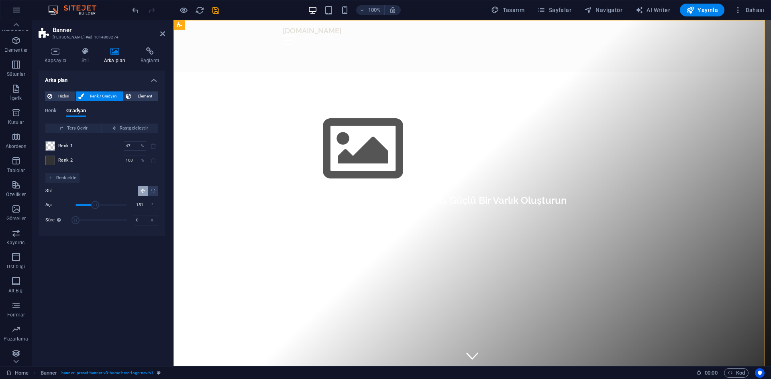
click at [97, 205] on span "Açı" at bounding box center [95, 205] width 8 height 8
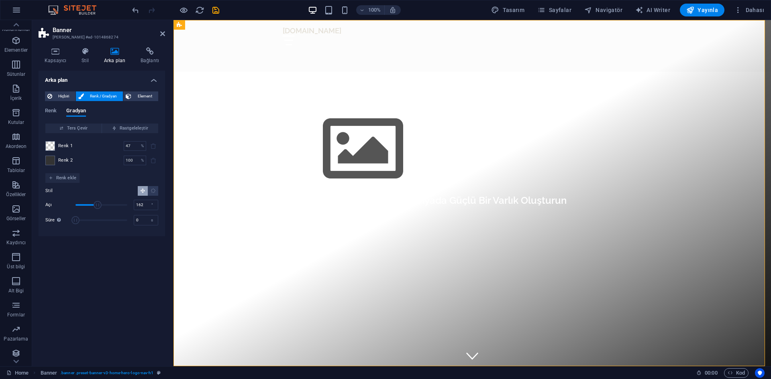
click at [99, 205] on span "Açı" at bounding box center [98, 205] width 8 height 8
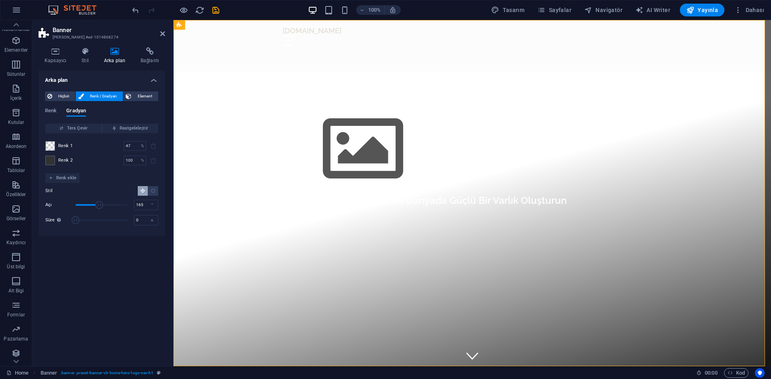
click at [99, 205] on span "Açı" at bounding box center [99, 205] width 8 height 8
click at [101, 206] on span "Açı" at bounding box center [100, 205] width 8 height 8
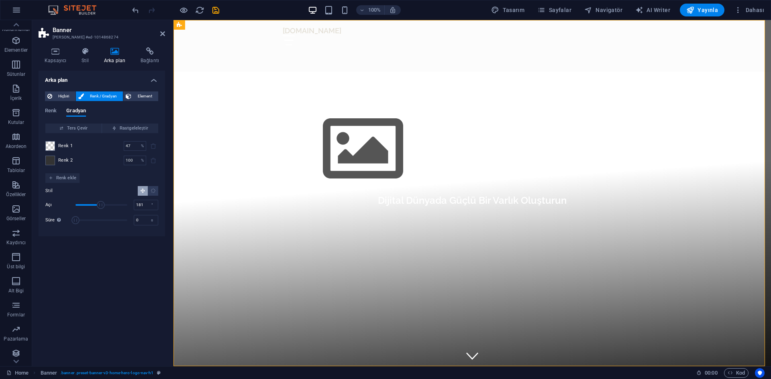
click at [102, 206] on span "Açı" at bounding box center [101, 205] width 8 height 8
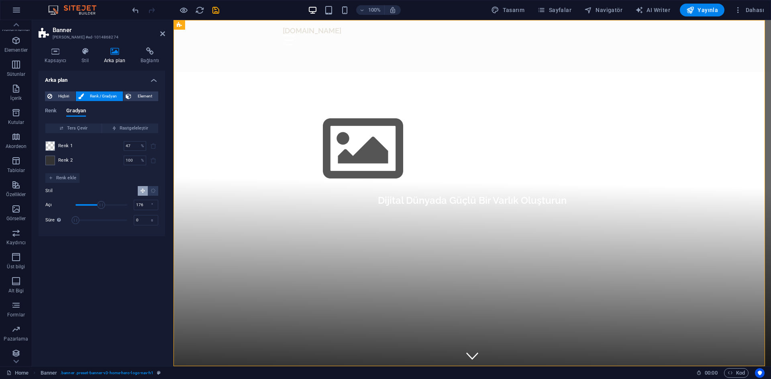
click at [100, 206] on span "Açı" at bounding box center [101, 205] width 8 height 8
type input "173"
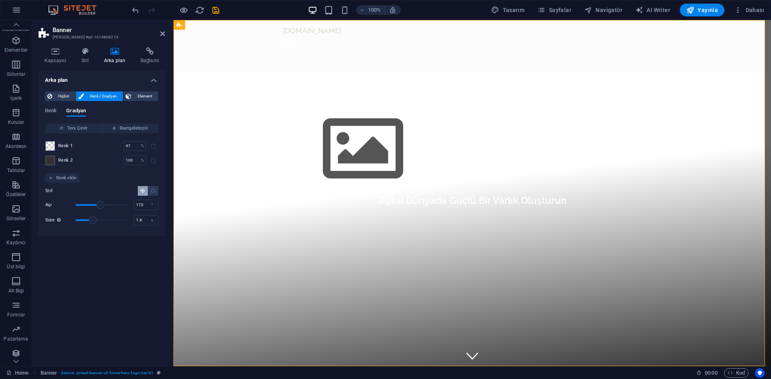
type input "1.4"
drag, startPoint x: 75, startPoint y: 218, endPoint x: 78, endPoint y: 222, distance: 4.9
click at [78, 222] on span "Süre" at bounding box center [77, 220] width 8 height 8
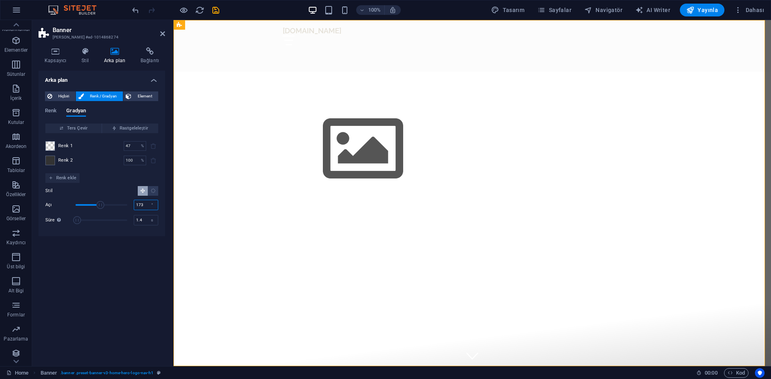
click at [144, 205] on input "173" at bounding box center [146, 205] width 24 height 10
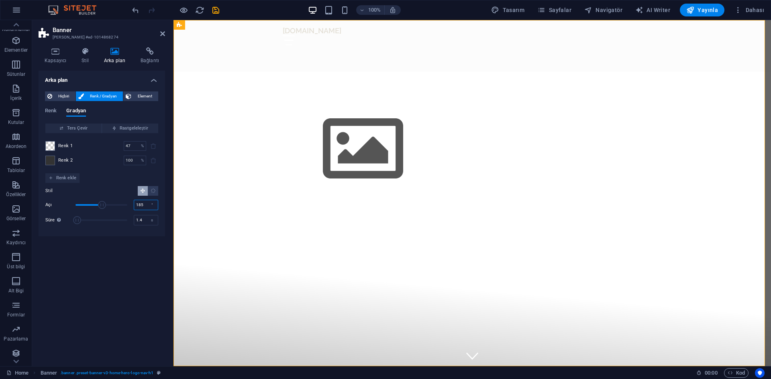
type input "185"
click at [71, 220] on span "Süre" at bounding box center [75, 220] width 8 height 8
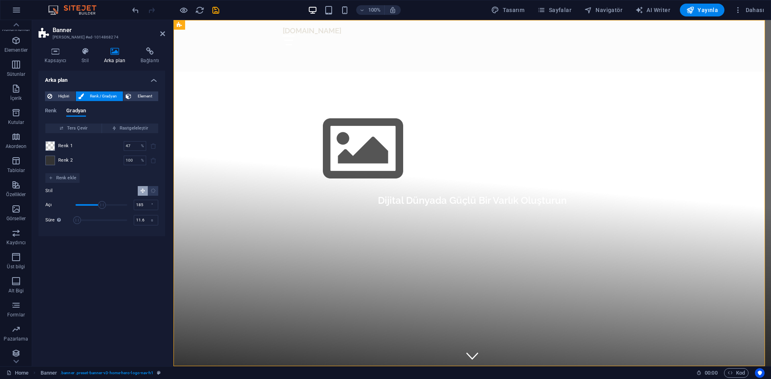
type input "11.9"
drag, startPoint x: 77, startPoint y: 220, endPoint x: 96, endPoint y: 219, distance: 18.5
click at [81, 219] on span "Süre" at bounding box center [77, 220] width 8 height 8
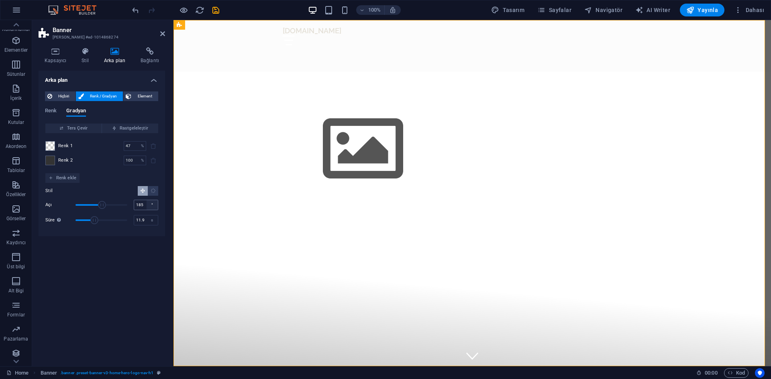
click at [147, 203] on div "°" at bounding box center [152, 205] width 11 height 10
click at [145, 204] on input "185" at bounding box center [146, 205] width 24 height 10
click at [154, 204] on div "°" at bounding box center [152, 205] width 11 height 10
click at [153, 204] on div "°" at bounding box center [152, 205] width 11 height 10
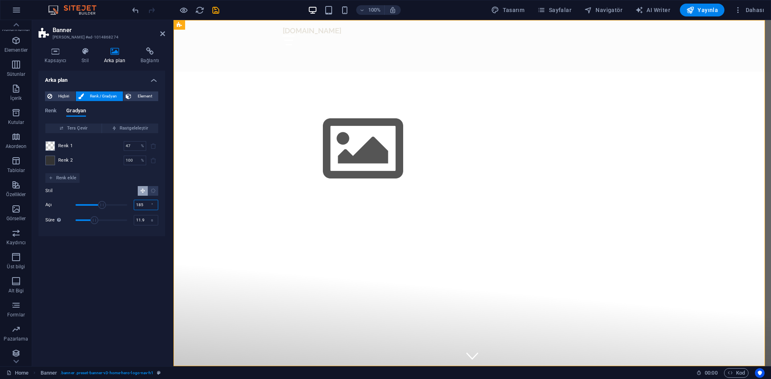
click at [144, 205] on input "185" at bounding box center [146, 205] width 24 height 10
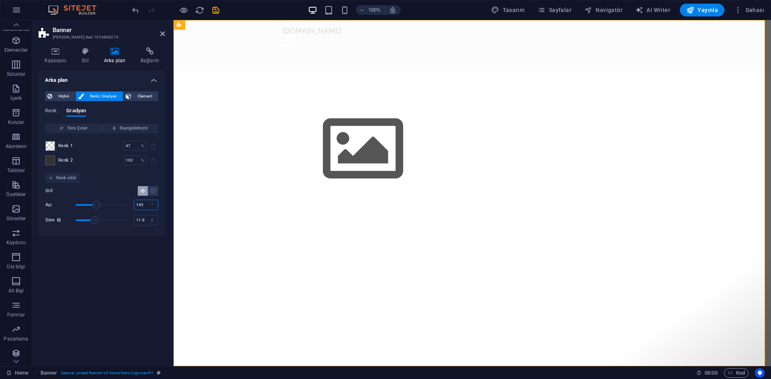
type input "145"
drag, startPoint x: 94, startPoint y: 220, endPoint x: 85, endPoint y: 221, distance: 8.9
click at [85, 221] on span "Süre" at bounding box center [86, 220] width 8 height 8
type input "3.7"
click at [82, 221] on span "Süre" at bounding box center [81, 220] width 8 height 8
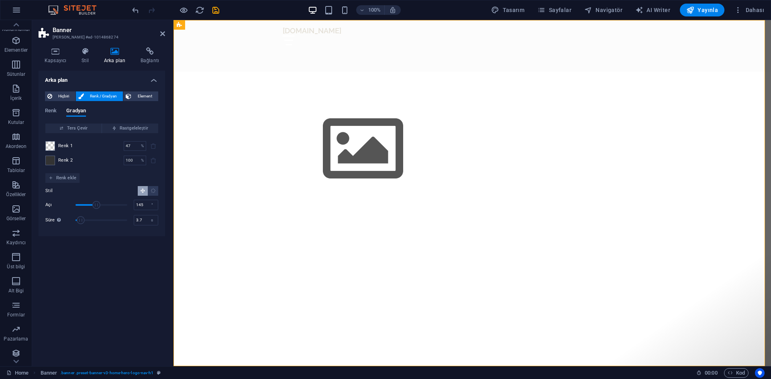
click at [94, 259] on div "Arka plan Hiçbiri Renk / Gradyan Element Arka planı tam genişliğe genişlet Renk…" at bounding box center [102, 215] width 126 height 289
click at [88, 55] on h4 "Stil" at bounding box center [86, 55] width 22 height 17
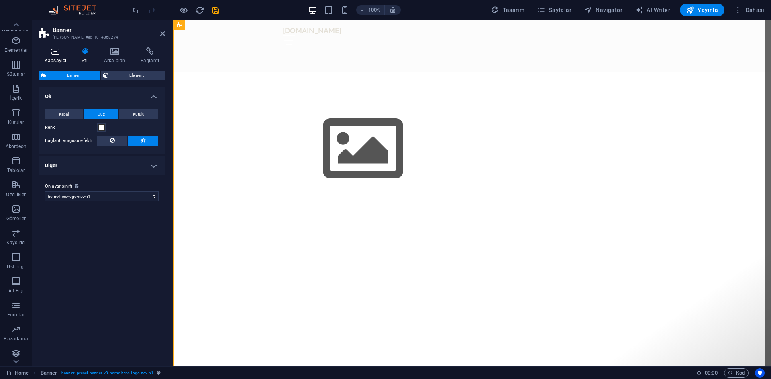
click at [65, 54] on icon at bounding box center [56, 51] width 34 height 8
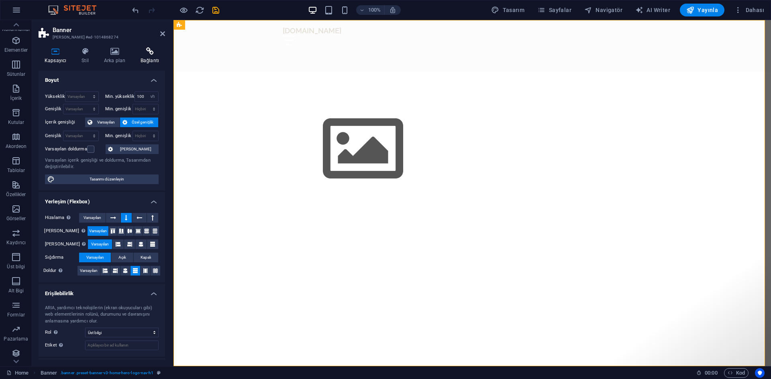
click at [148, 54] on icon at bounding box center [149, 51] width 31 height 8
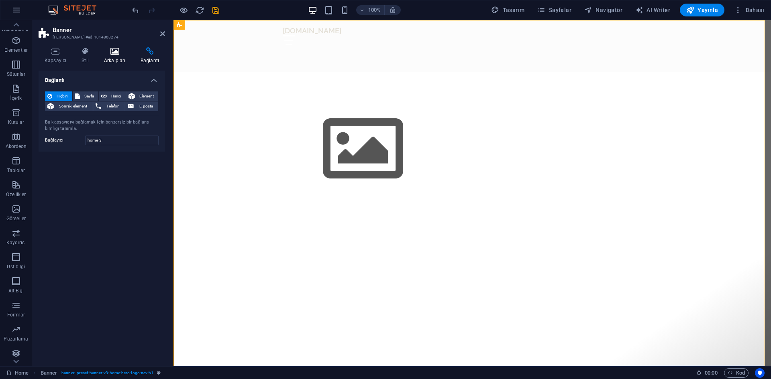
click at [117, 57] on h4 "Arka plan" at bounding box center [116, 55] width 37 height 17
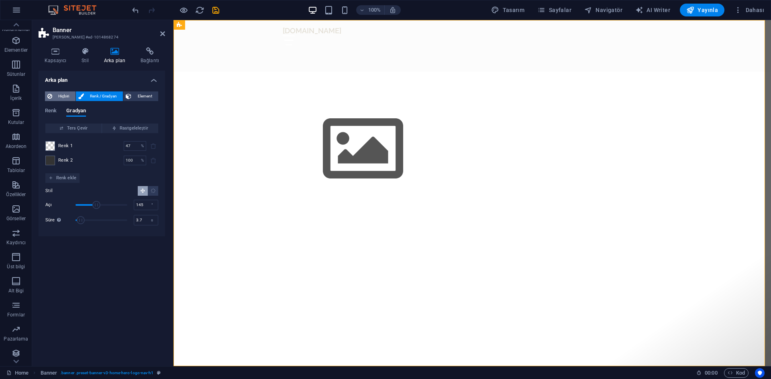
click at [55, 95] on span "Hiçbiri" at bounding box center [64, 97] width 18 height 10
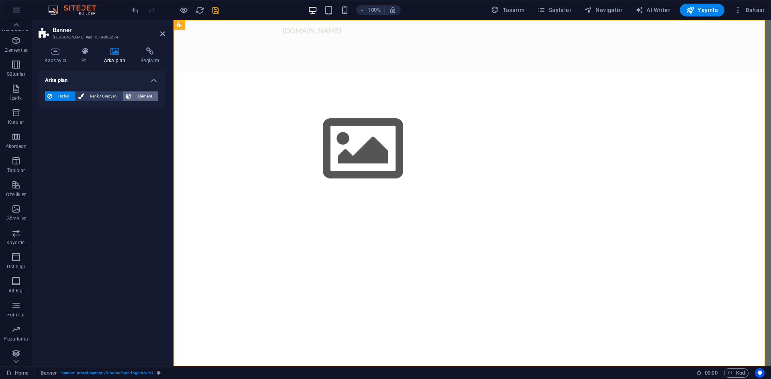
click at [137, 96] on span "Element" at bounding box center [145, 97] width 22 height 10
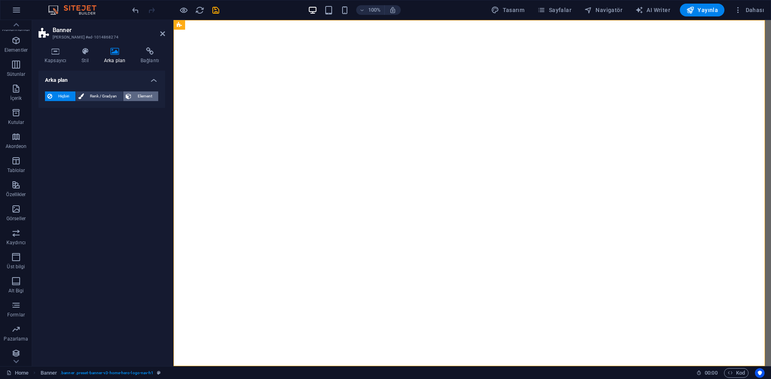
select select "ms"
select select "s"
select select "progressive"
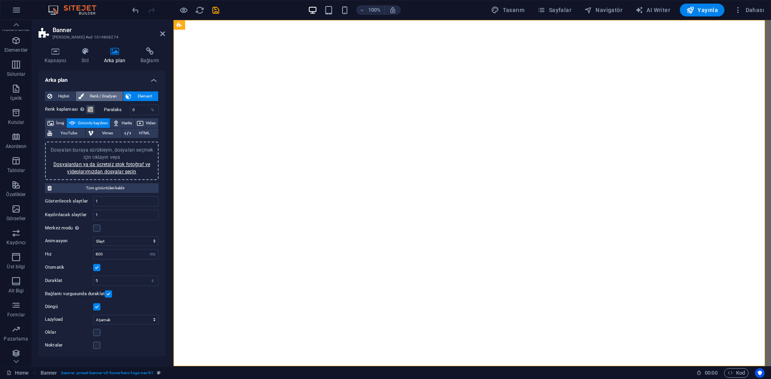
click at [107, 97] on span "Renk / Gradyan" at bounding box center [103, 97] width 35 height 10
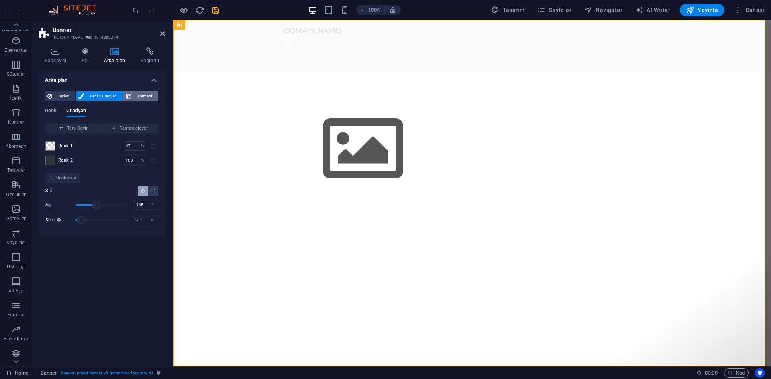
click at [139, 97] on span "Element" at bounding box center [145, 97] width 22 height 10
select select "ms"
select select "s"
select select "progressive"
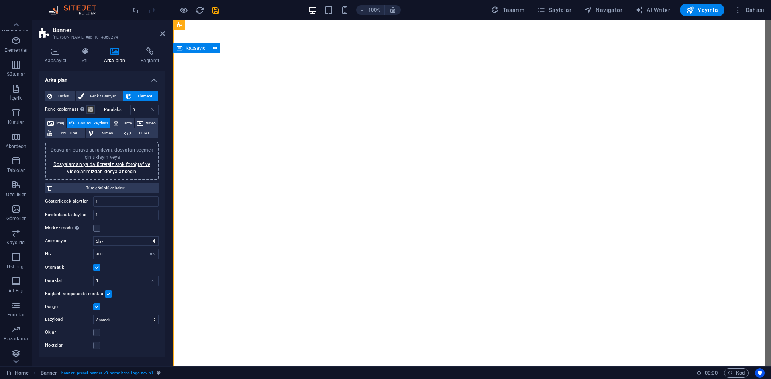
click at [59, 56] on h4 "Kapsayıcı" at bounding box center [57, 55] width 37 height 17
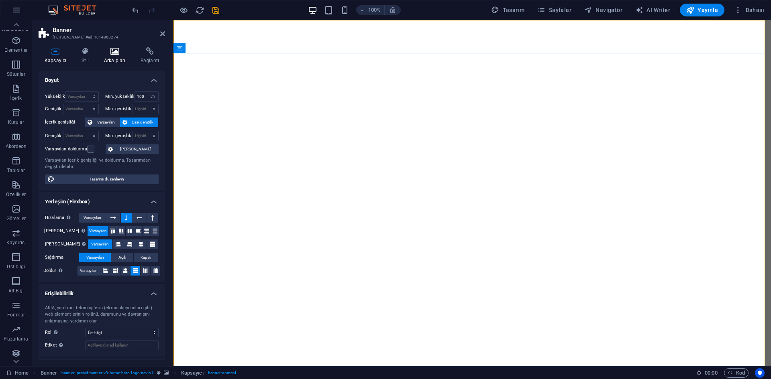
click at [115, 59] on h4 "Arka plan" at bounding box center [116, 55] width 37 height 17
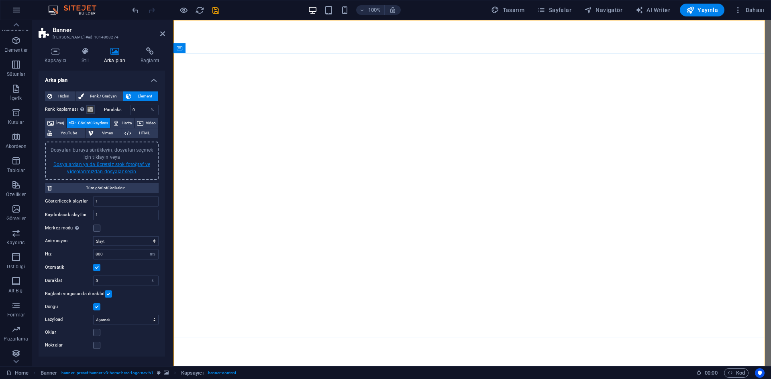
click at [93, 172] on link "Dosyalardan ya da ücretsiz stok fotoğraf ve videolarımızdan dosyalar seçin" at bounding box center [101, 168] width 97 height 13
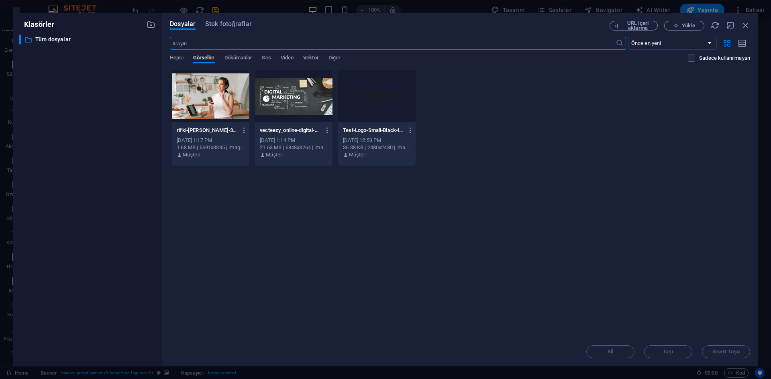
click at [206, 104] on div at bounding box center [210, 96] width 77 height 52
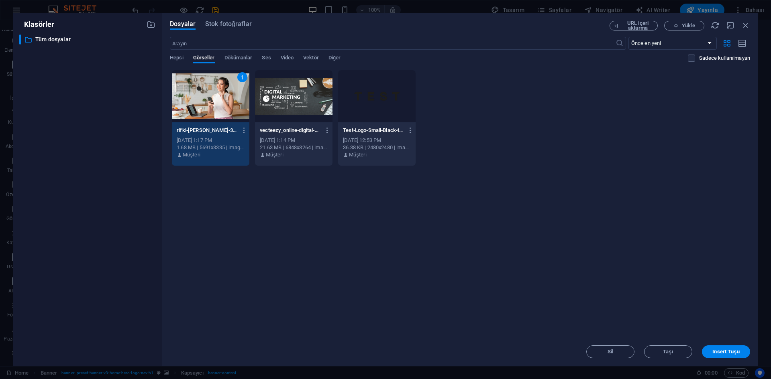
click at [275, 102] on div at bounding box center [293, 96] width 77 height 52
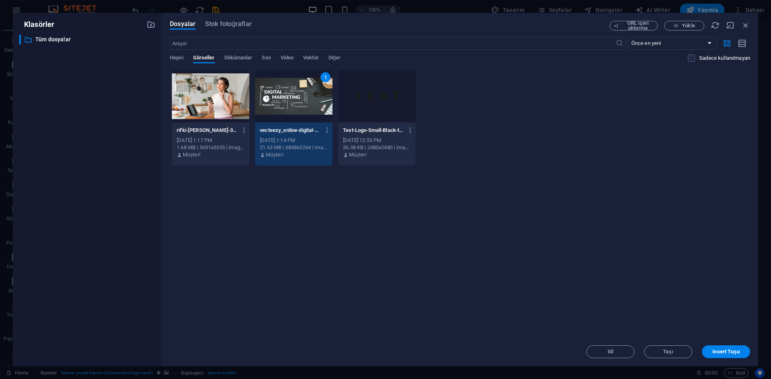
click at [203, 108] on div at bounding box center [210, 96] width 77 height 52
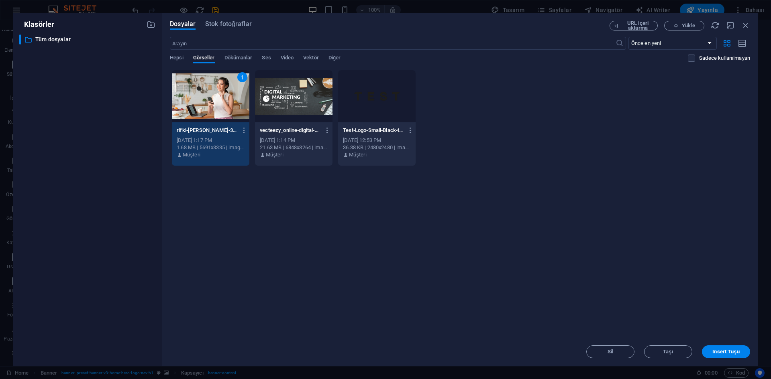
click at [283, 93] on div at bounding box center [293, 96] width 77 height 52
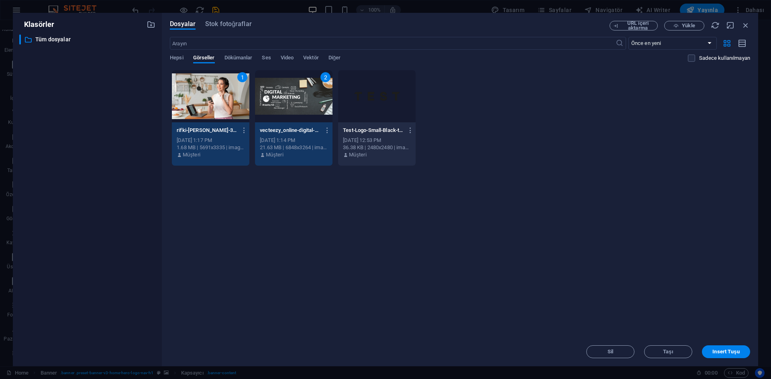
click at [355, 90] on div at bounding box center [376, 96] width 77 height 52
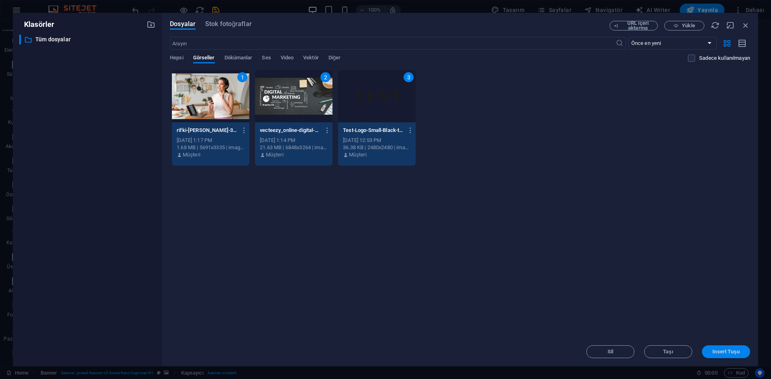
click at [736, 356] on button "Insert Tuşu" at bounding box center [726, 352] width 48 height 13
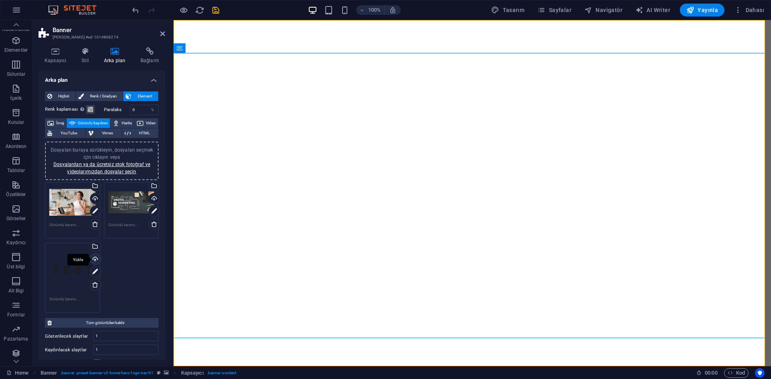
click at [97, 262] on div "Yükle" at bounding box center [95, 260] width 12 height 12
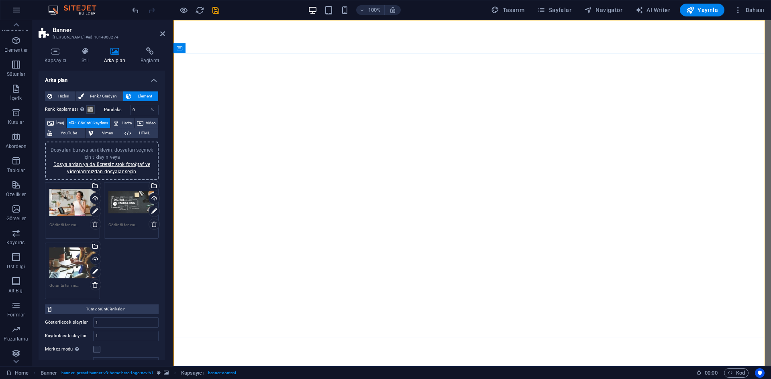
click at [124, 214] on div "Dosyaları buraya sürükleyin, dosyaları seçmek için tıklayın veya Dosyalardan ya…" at bounding box center [131, 203] width 46 height 32
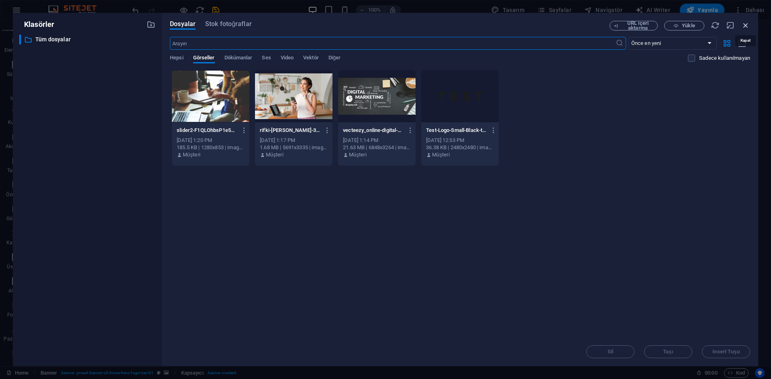
click at [744, 27] on icon "button" at bounding box center [745, 25] width 9 height 9
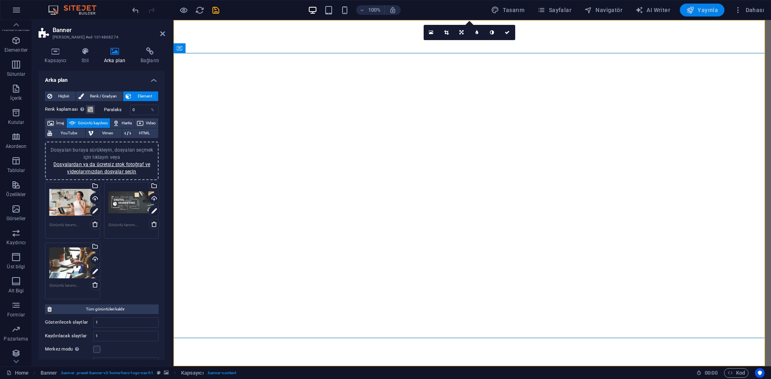
click at [694, 12] on icon "button" at bounding box center [690, 10] width 8 height 8
checkbox input "false"
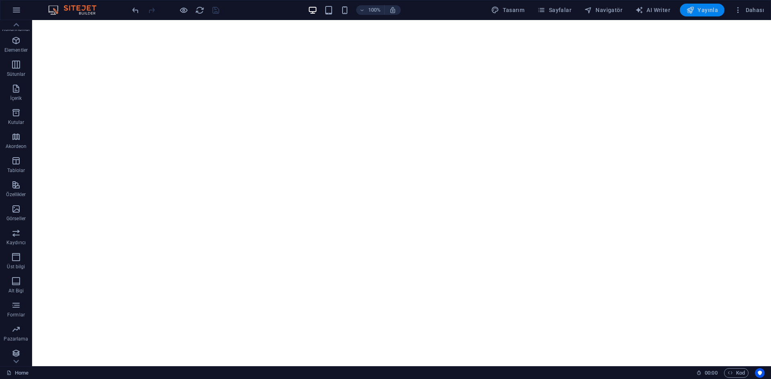
click at [694, 12] on icon "button" at bounding box center [690, 10] width 8 height 8
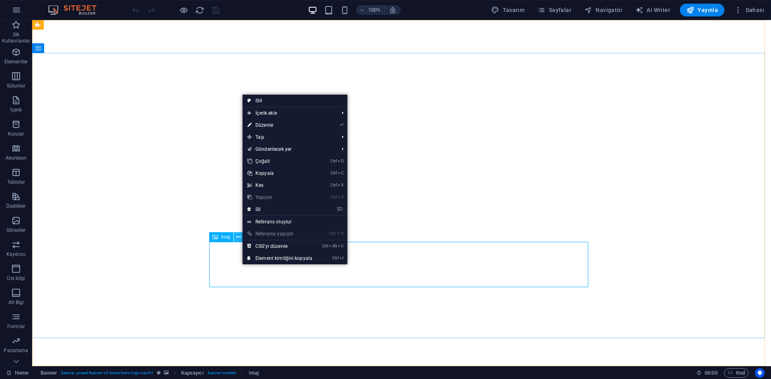
click at [237, 237] on icon at bounding box center [238, 237] width 4 height 8
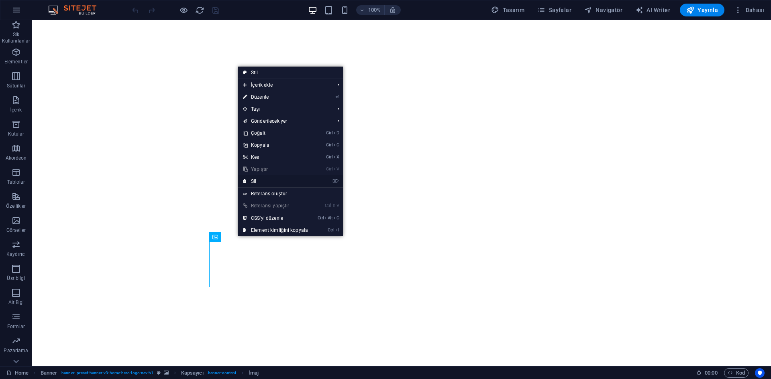
click at [275, 179] on link "⌦ Sil" at bounding box center [275, 181] width 75 height 12
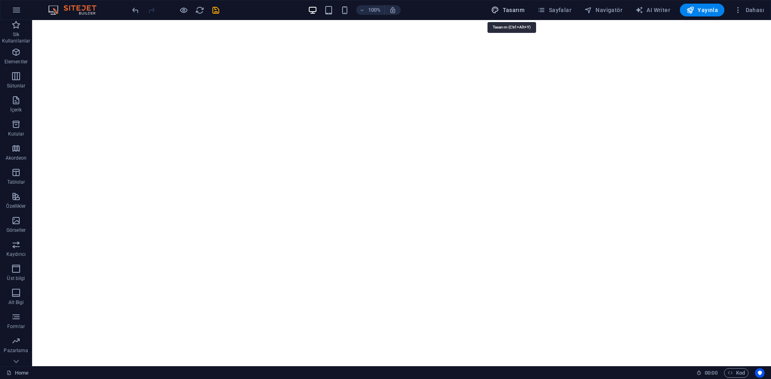
click at [503, 10] on span "Tasarım" at bounding box center [507, 10] width 33 height 8
select select "px"
select select "200"
select select "px"
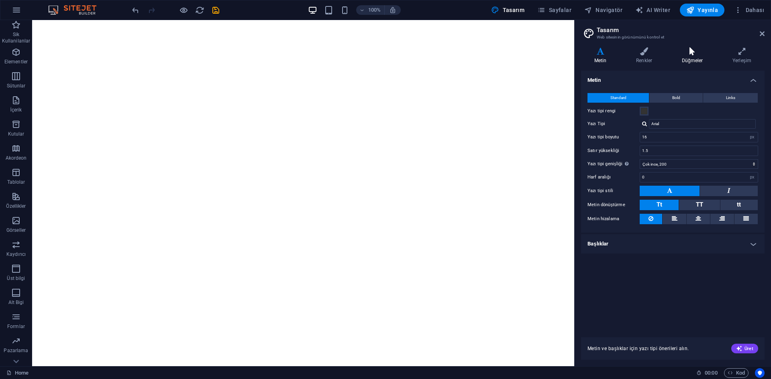
click at [684, 55] on h4 "Düğmeler" at bounding box center [693, 55] width 51 height 17
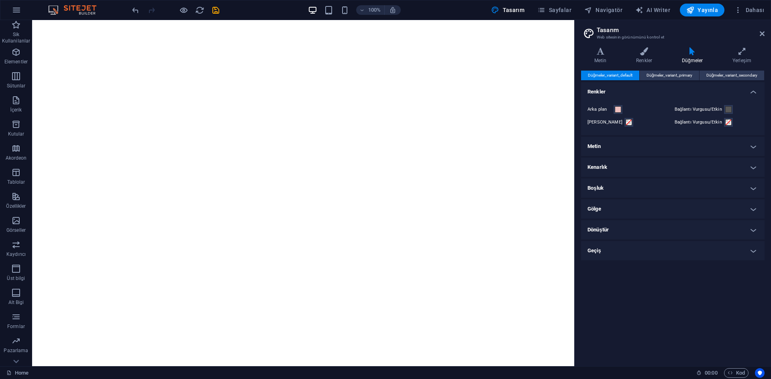
click at [658, 170] on h4 "Kenarlık" at bounding box center [672, 167] width 183 height 19
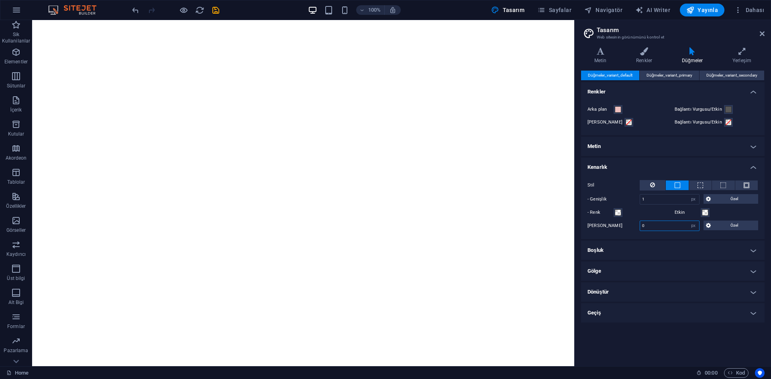
click at [646, 226] on input "0" at bounding box center [669, 226] width 59 height 10
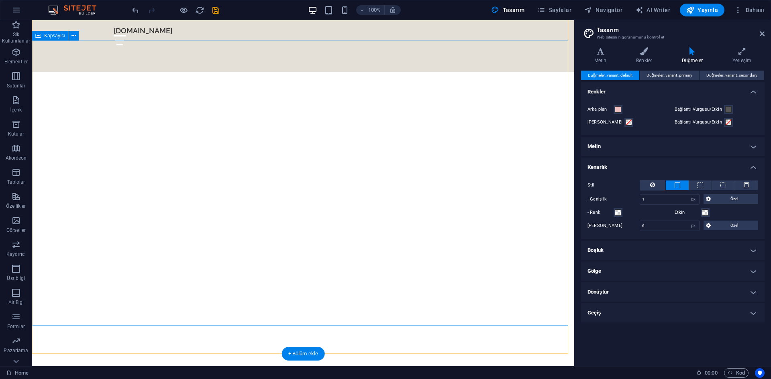
scroll to position [281, 0]
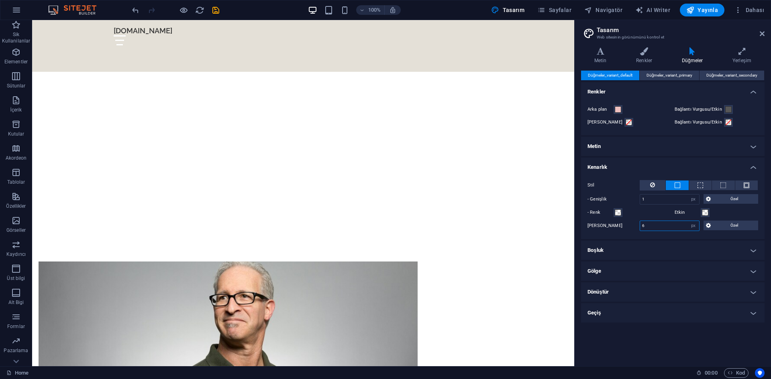
click at [653, 221] on input "6" at bounding box center [669, 226] width 59 height 10
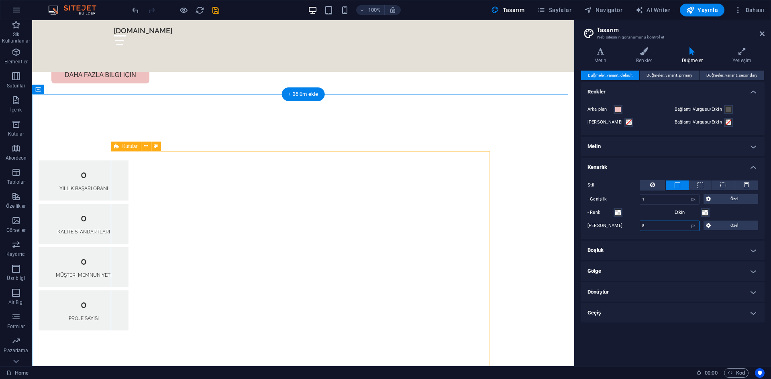
scroll to position [883, 0]
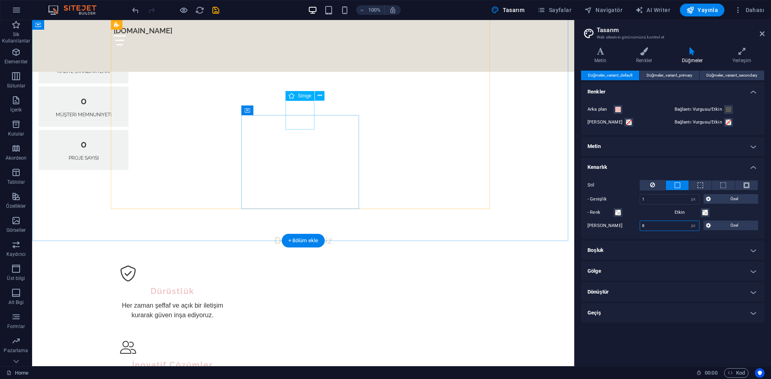
type input "8"
click at [318, 99] on icon at bounding box center [320, 96] width 4 height 8
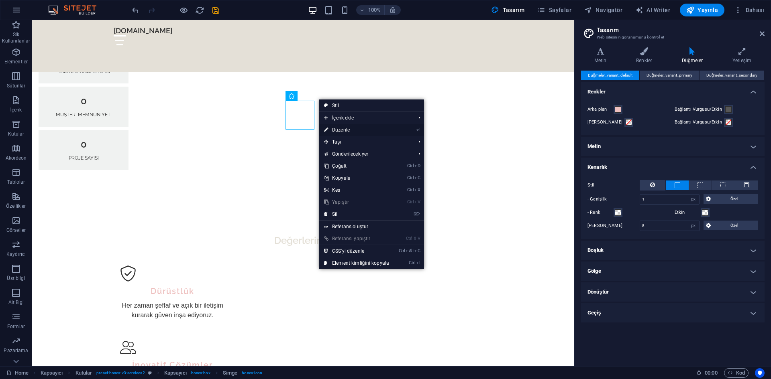
click at [344, 132] on link "⏎ Düzenle" at bounding box center [356, 130] width 75 height 12
select select "xMidYMid"
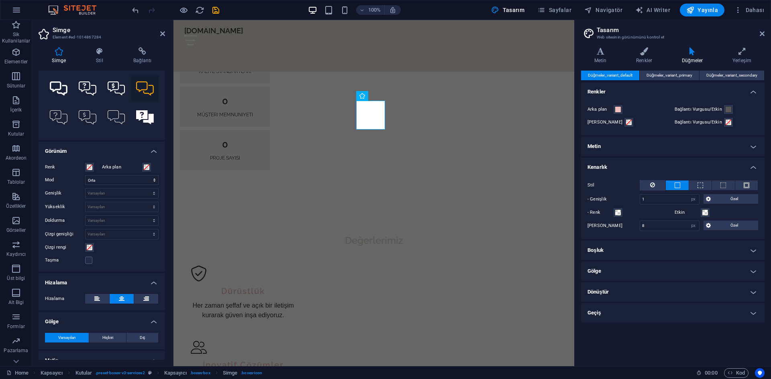
scroll to position [92, 0]
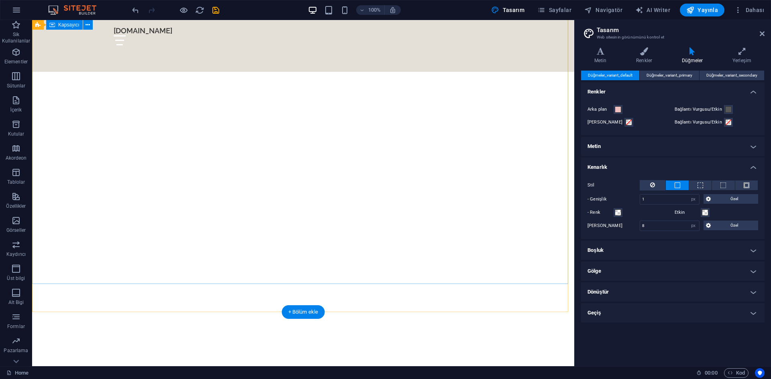
scroll to position [0, 0]
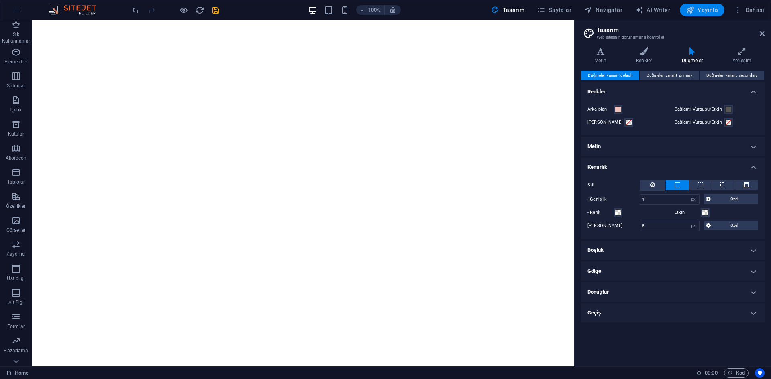
click at [690, 16] on button "Yayınla" at bounding box center [702, 10] width 45 height 13
checkbox input "false"
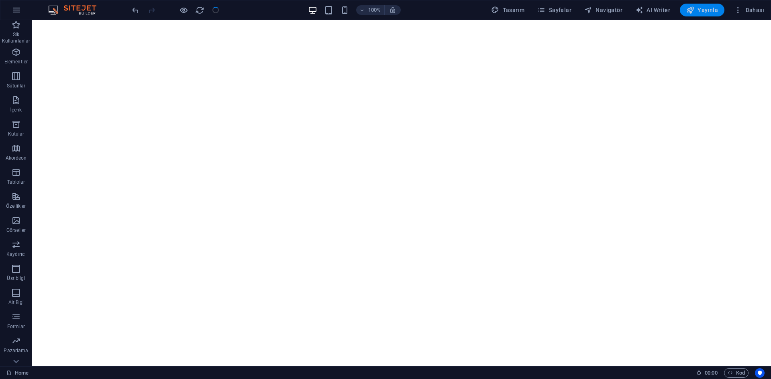
click at [690, 16] on button "Yayınla" at bounding box center [702, 10] width 45 height 13
